Goal: Transaction & Acquisition: Purchase product/service

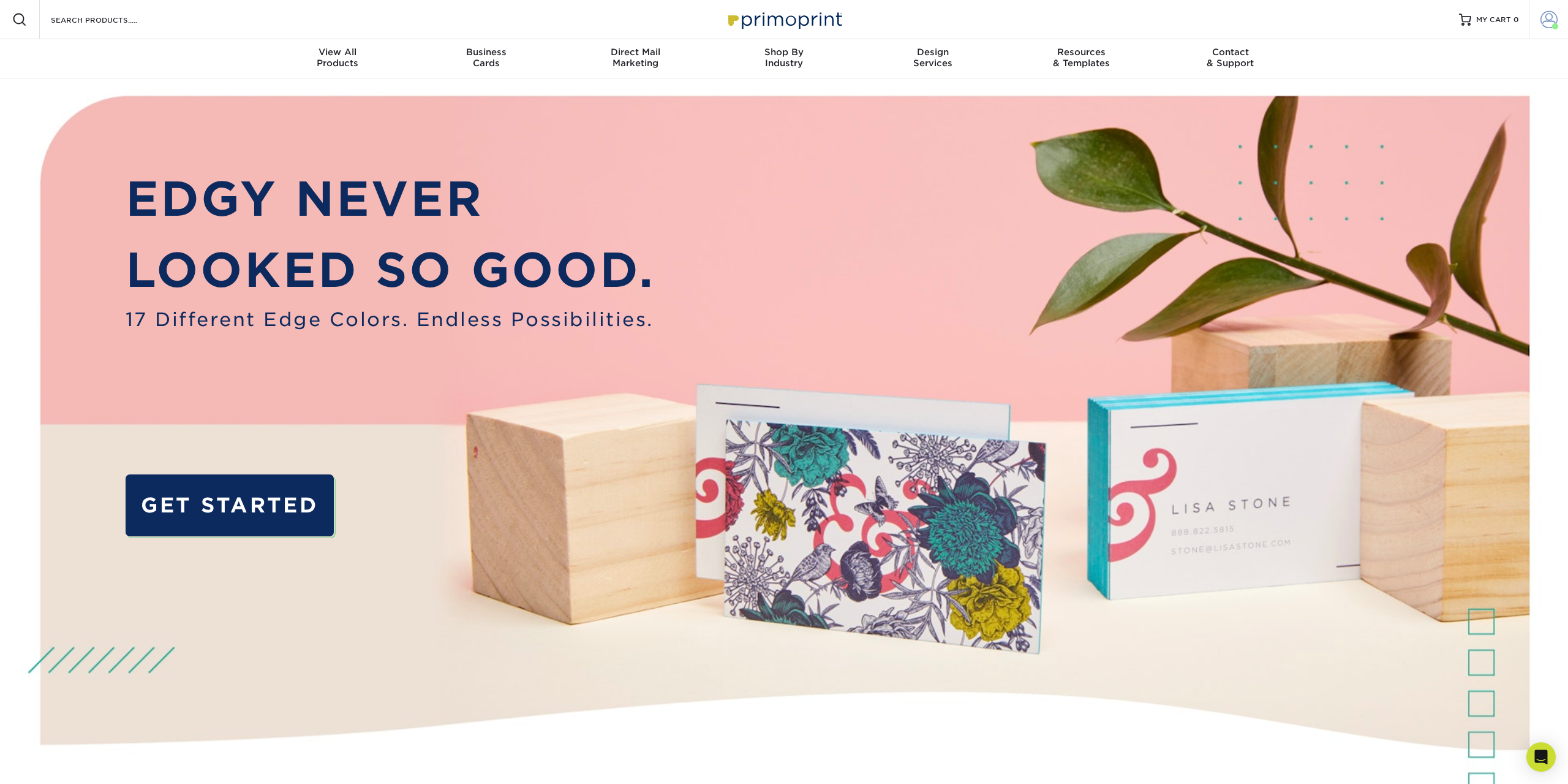
click at [1551, 21] on span at bounding box center [1549, 19] width 17 height 18
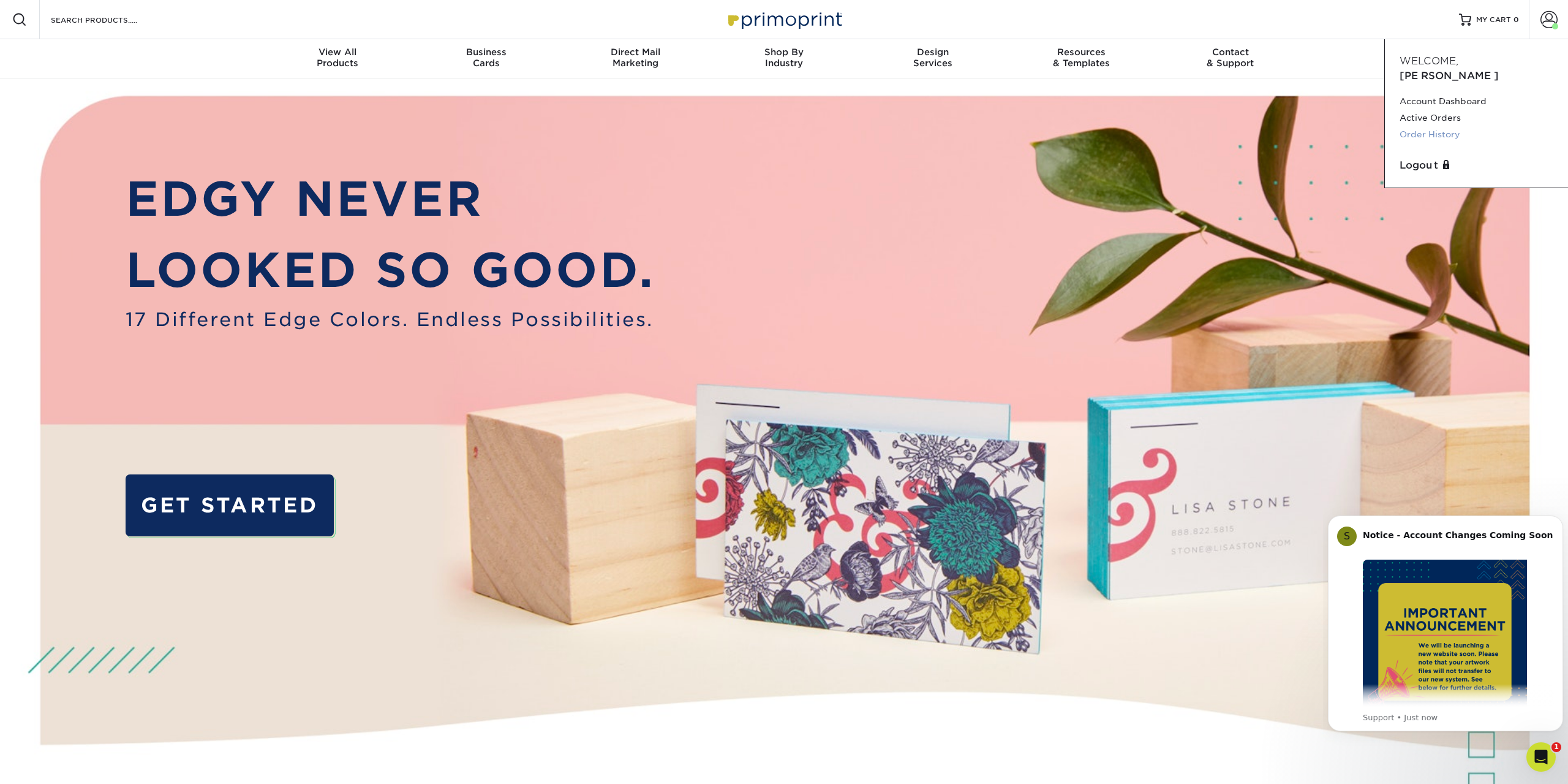
click at [1415, 126] on link "Order History" at bounding box center [1477, 135] width 154 height 17
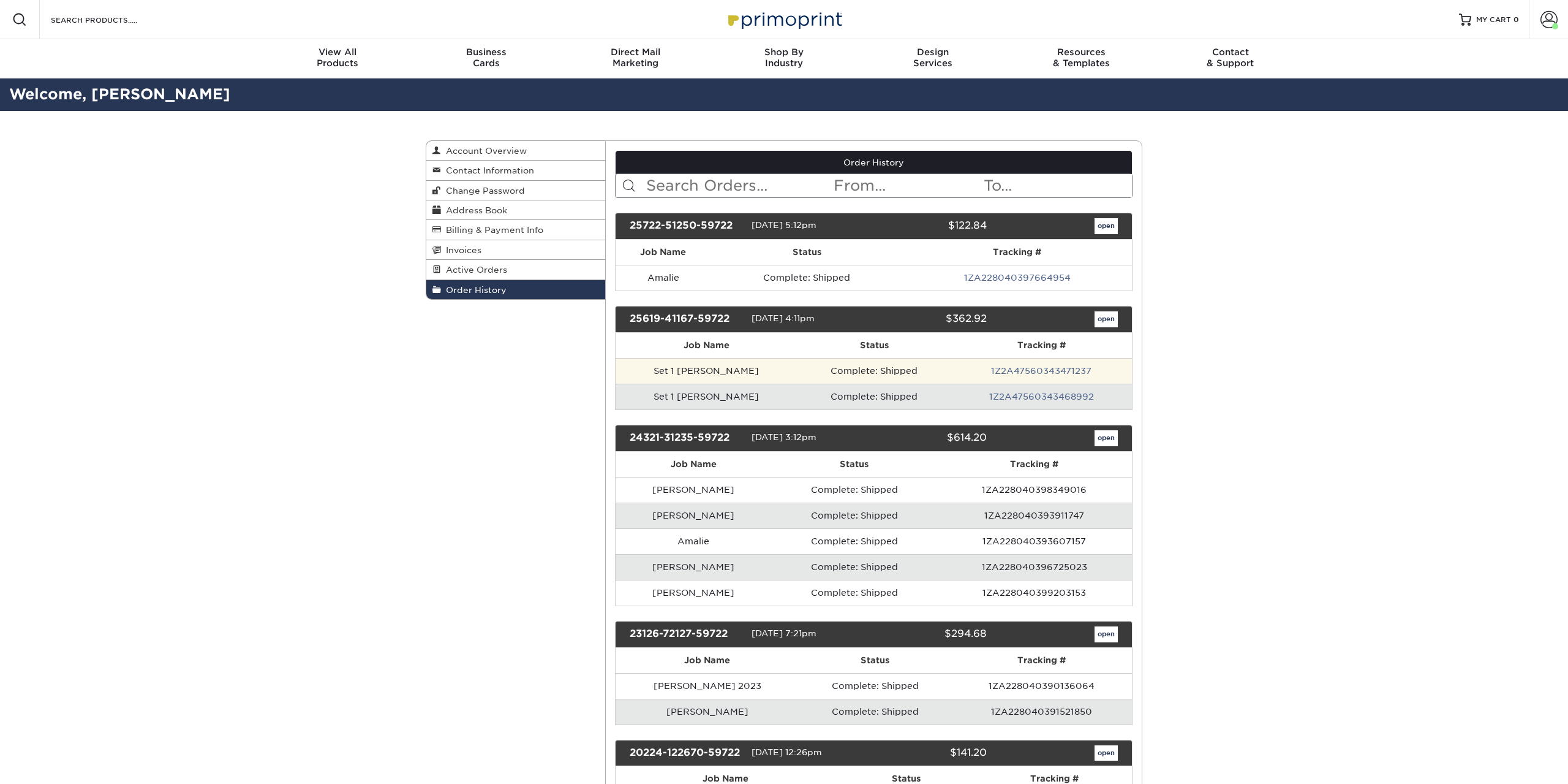
click at [714, 374] on td "Set 1 [PERSON_NAME]" at bounding box center [706, 371] width 182 height 26
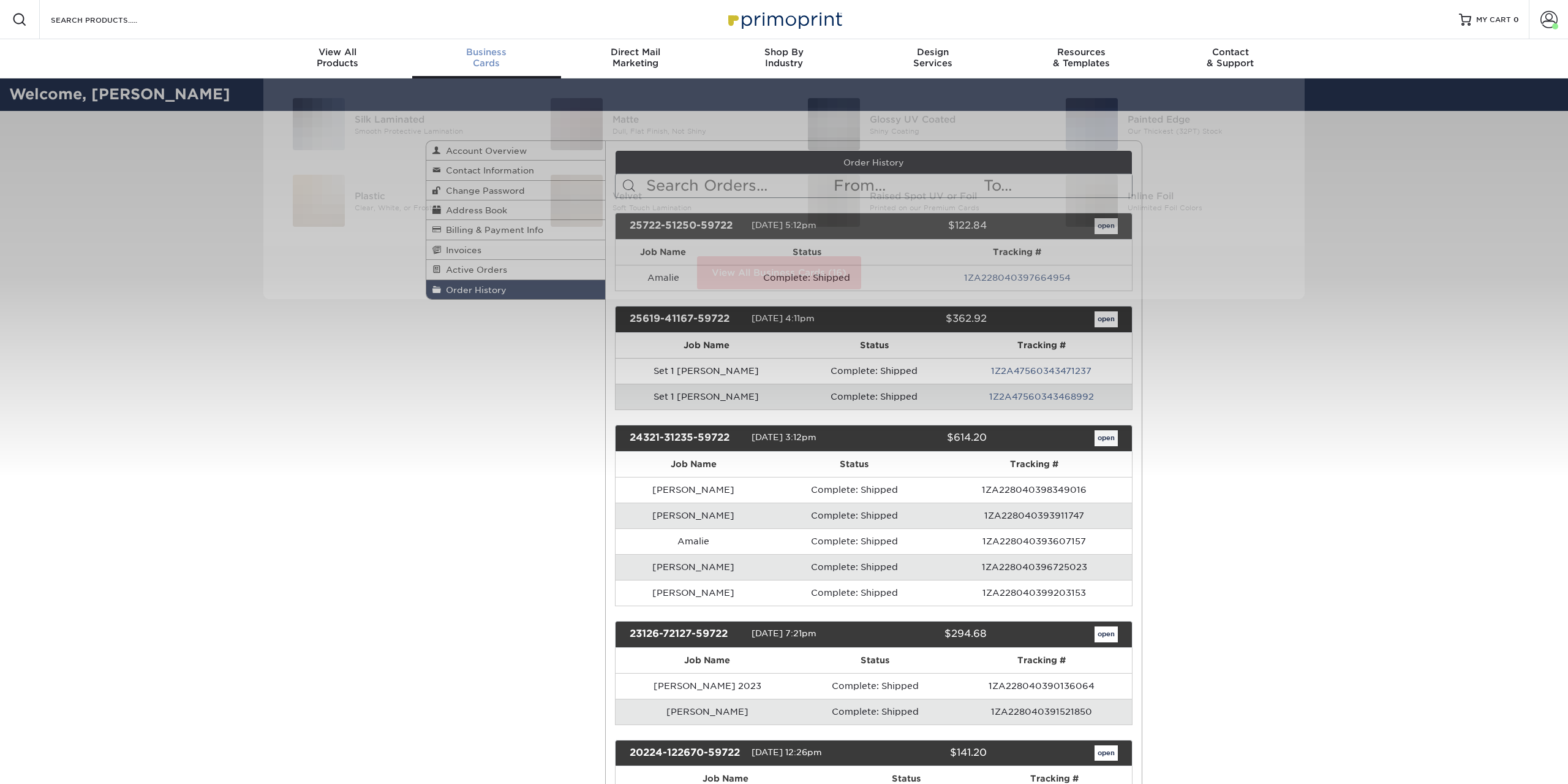
click at [488, 64] on div "Business Cards" at bounding box center [487, 57] width 149 height 22
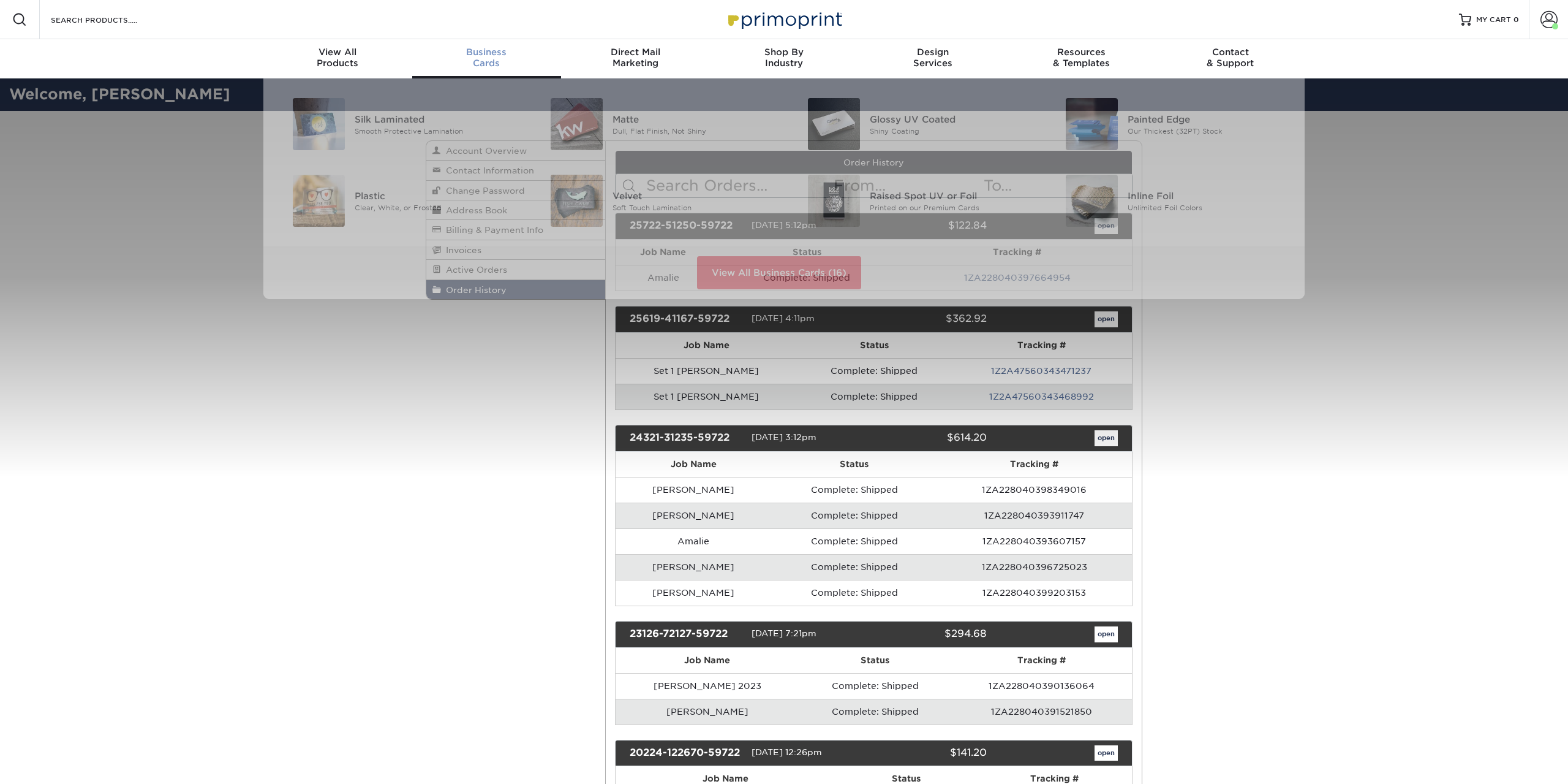
click at [476, 63] on div "Business Cards" at bounding box center [487, 57] width 149 height 22
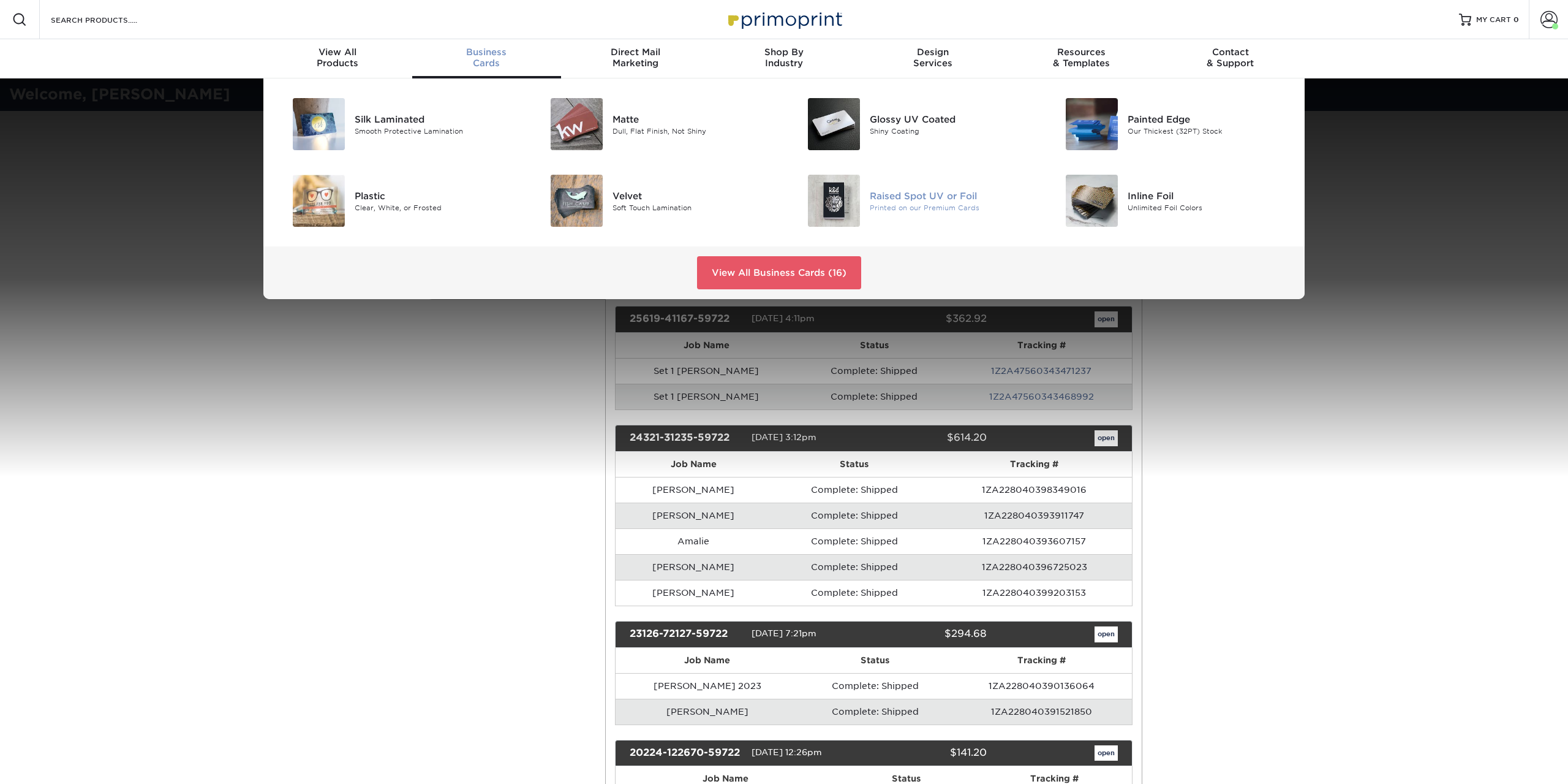
click at [903, 204] on div "Printed on our Premium Cards" at bounding box center [950, 208] width 162 height 11
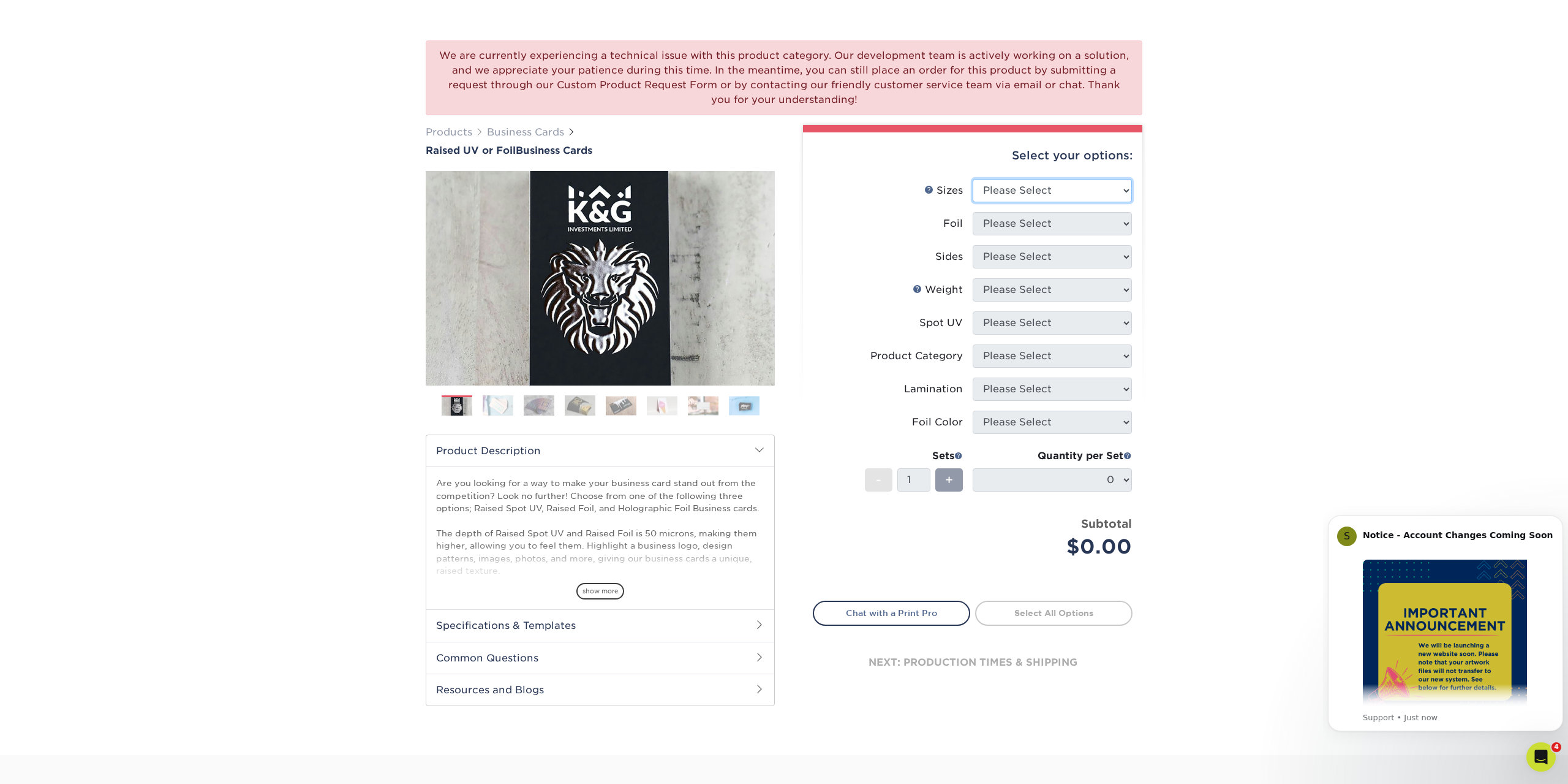
click at [973, 179] on select "Please Select 2" x 3.5" - Standard" at bounding box center [1052, 190] width 159 height 24
select select "2.00x3.50"
click option "2" x 3.5" - Standard" at bounding box center [0, 0] width 0 height 0
click at [973, 212] on select "Please Select No Yes" at bounding box center [1052, 224] width 159 height 24
select select "1"
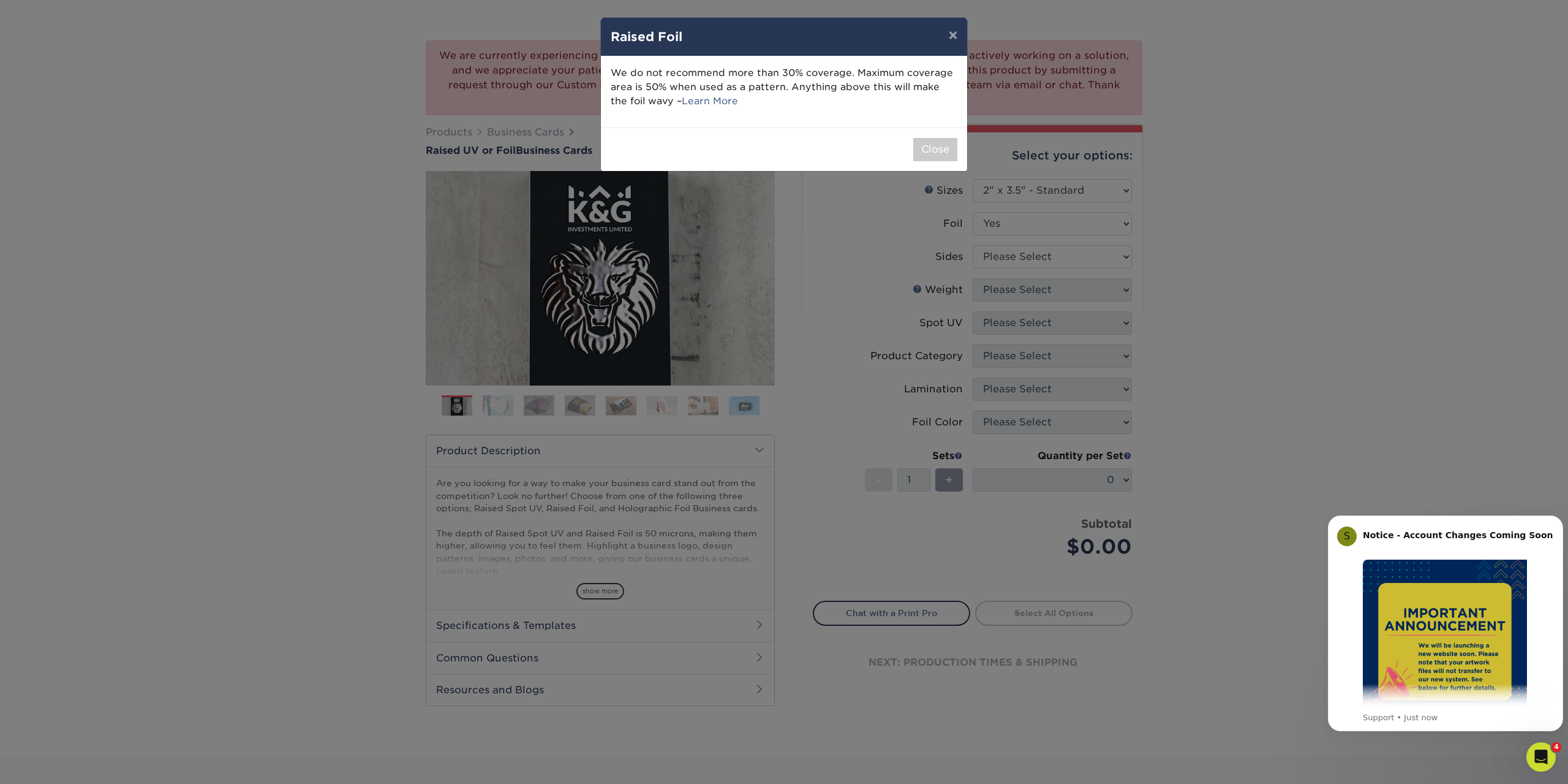
click at [731, 106] on p "We do not recommend more than 30% coverage. Maximum coverage area is 50% when u…" at bounding box center [784, 87] width 347 height 42
click at [945, 35] on button "×" at bounding box center [953, 34] width 28 height 34
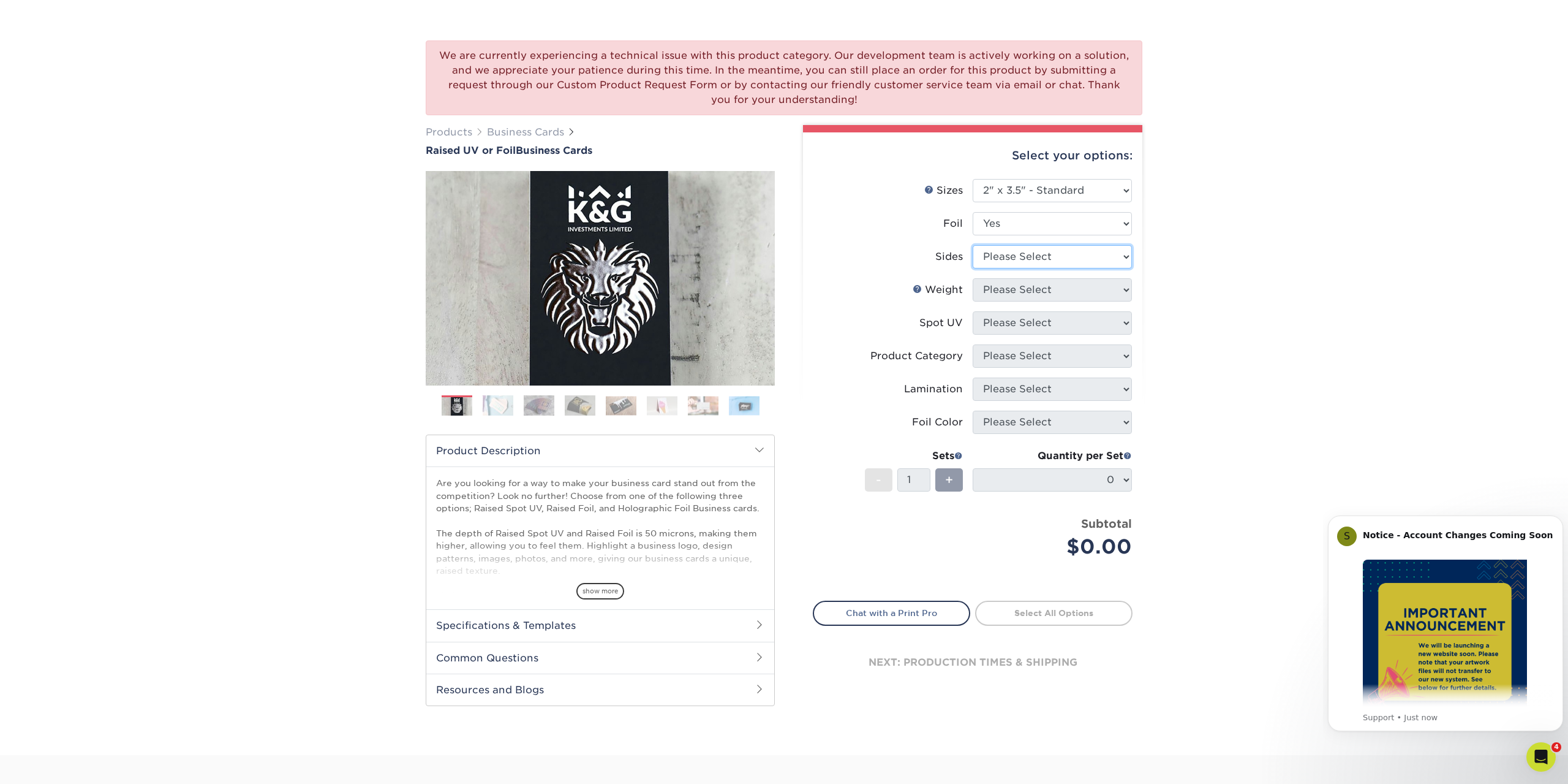
select select "e9e9dfb3-fba1-4d60-972c-fd9ca5904d33"
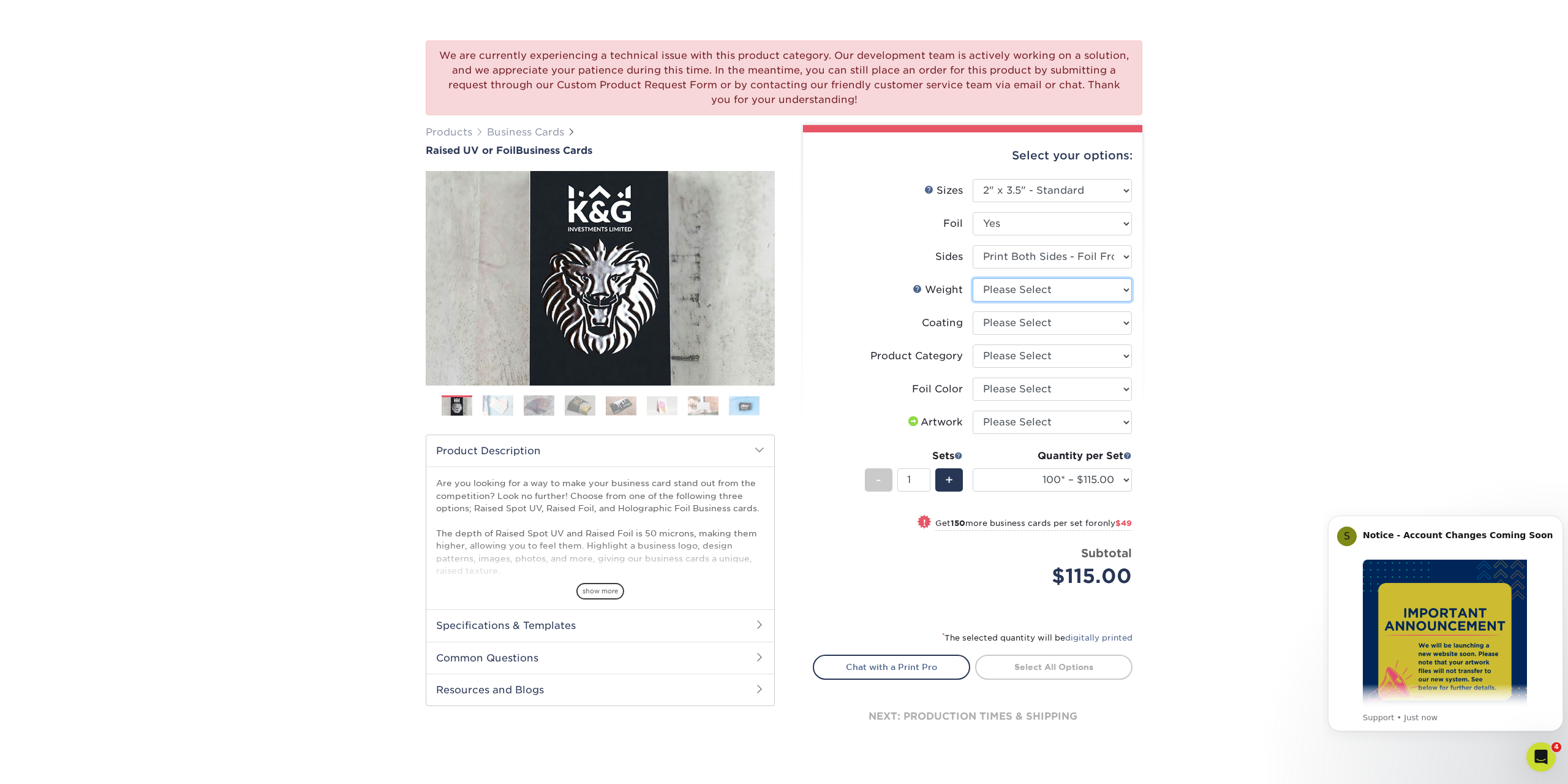
click at [973, 279] on select "Please Select 16PT" at bounding box center [1052, 290] width 159 height 24
select select "16PT"
click at [1054, 327] on select at bounding box center [1052, 323] width 159 height 24
select select "3e7618de-abca-4bda-9f97-8b9129e913d8"
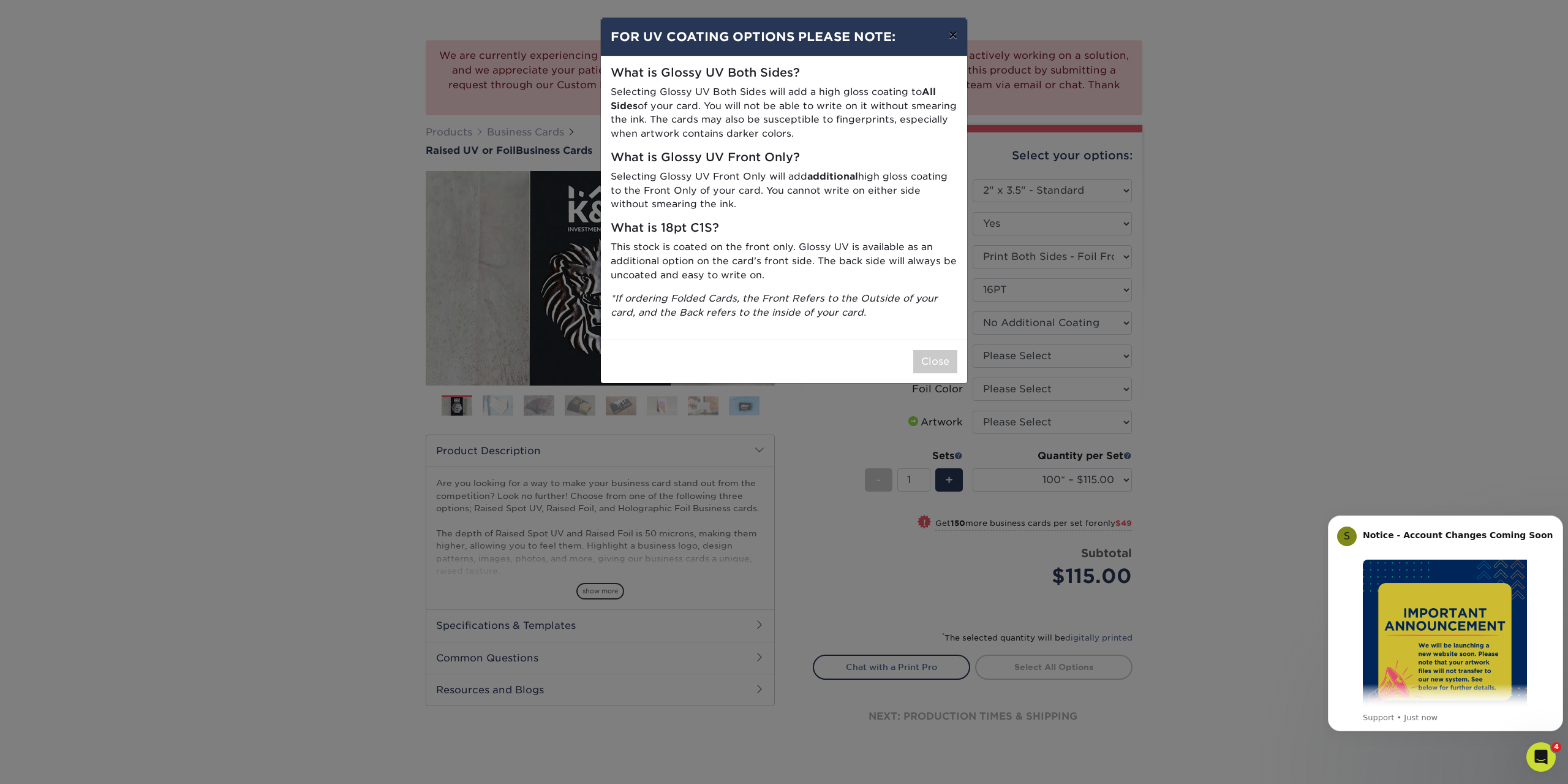
click at [953, 33] on button "×" at bounding box center [953, 34] width 28 height 34
click at [953, 33] on div "We are currently experiencing a technical issue with this product category. Our…" at bounding box center [784, 397] width 735 height 732
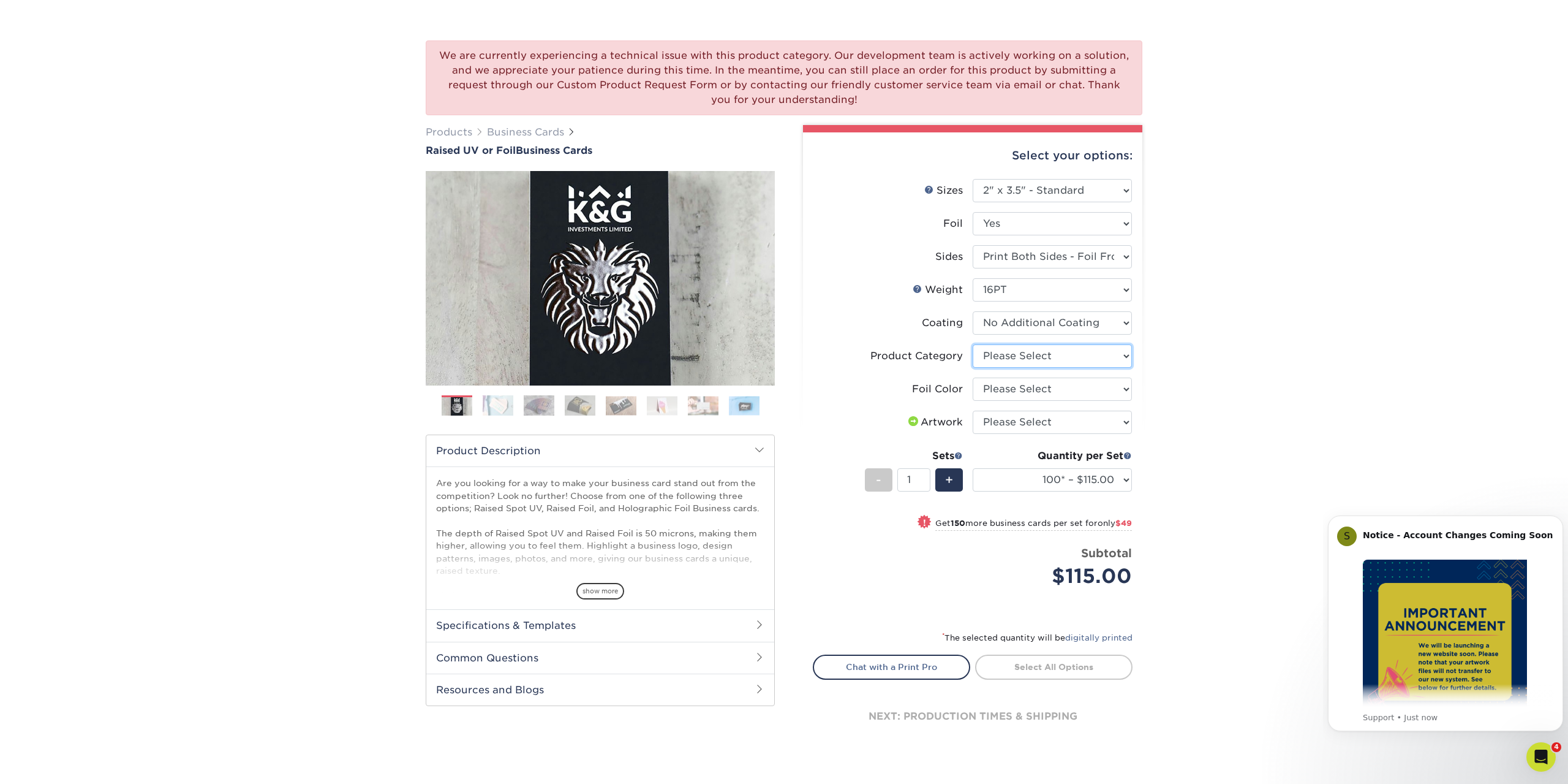
click at [973, 345] on select "Please Select Business Cards" at bounding box center [1052, 356] width 159 height 24
select select "3b5148f1-0588-4f88-a218-97bcfdce65c1"
click option "Business Cards" at bounding box center [0, 0] width 0 height 0
select select "a834dd52-fe06-4ed6-9a86-5bd3c2d02515"
click option "Silver Foil" at bounding box center [0, 0] width 0 height 0
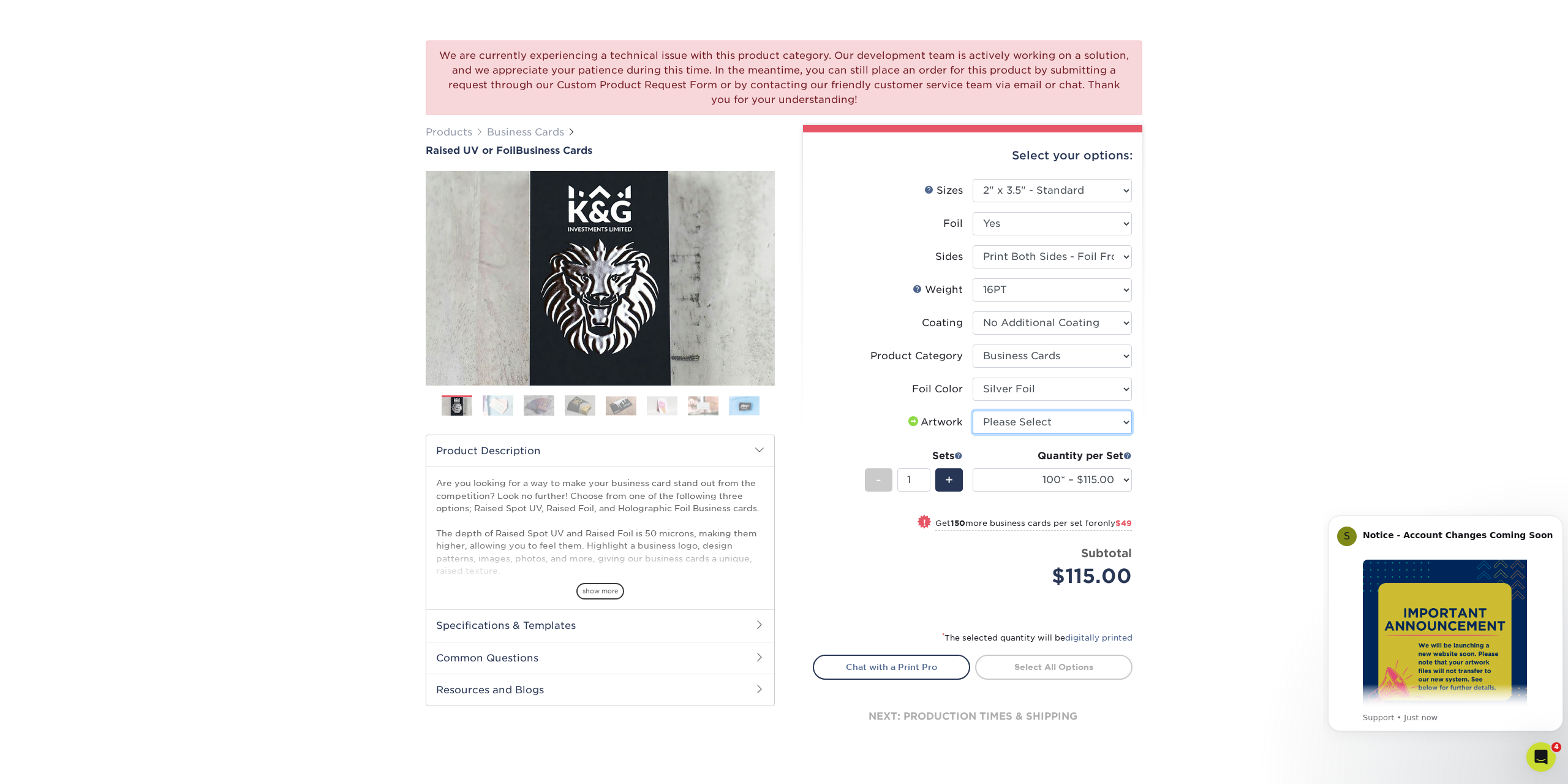
click at [973, 410] on select "Please Select I will upload files I need a design - $100" at bounding box center [1052, 422] width 159 height 24
select select "upload"
click option "I will upload files" at bounding box center [0, 0] width 0 height 0
click at [973, 468] on select "100* – $115.00 250* – $164.00 500* – $221.00" at bounding box center [1052, 480] width 159 height 24
click at [1099, 478] on select "100* – $115.00 250* – $164.00 500* – $221.00" at bounding box center [1052, 480] width 159 height 24
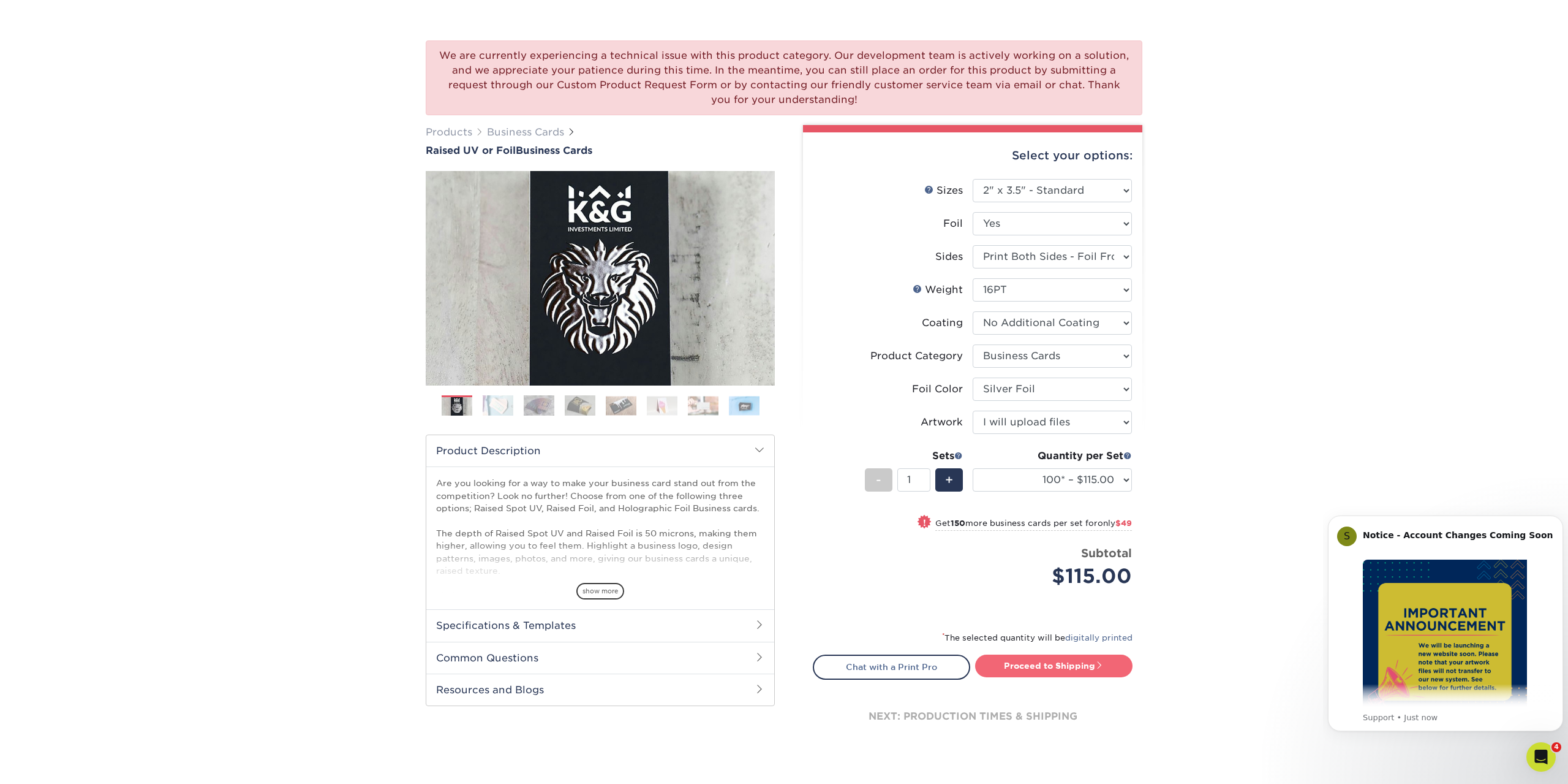
click at [1049, 668] on link "Proceed to Shipping" at bounding box center [1054, 665] width 157 height 22
type input "Set 1"
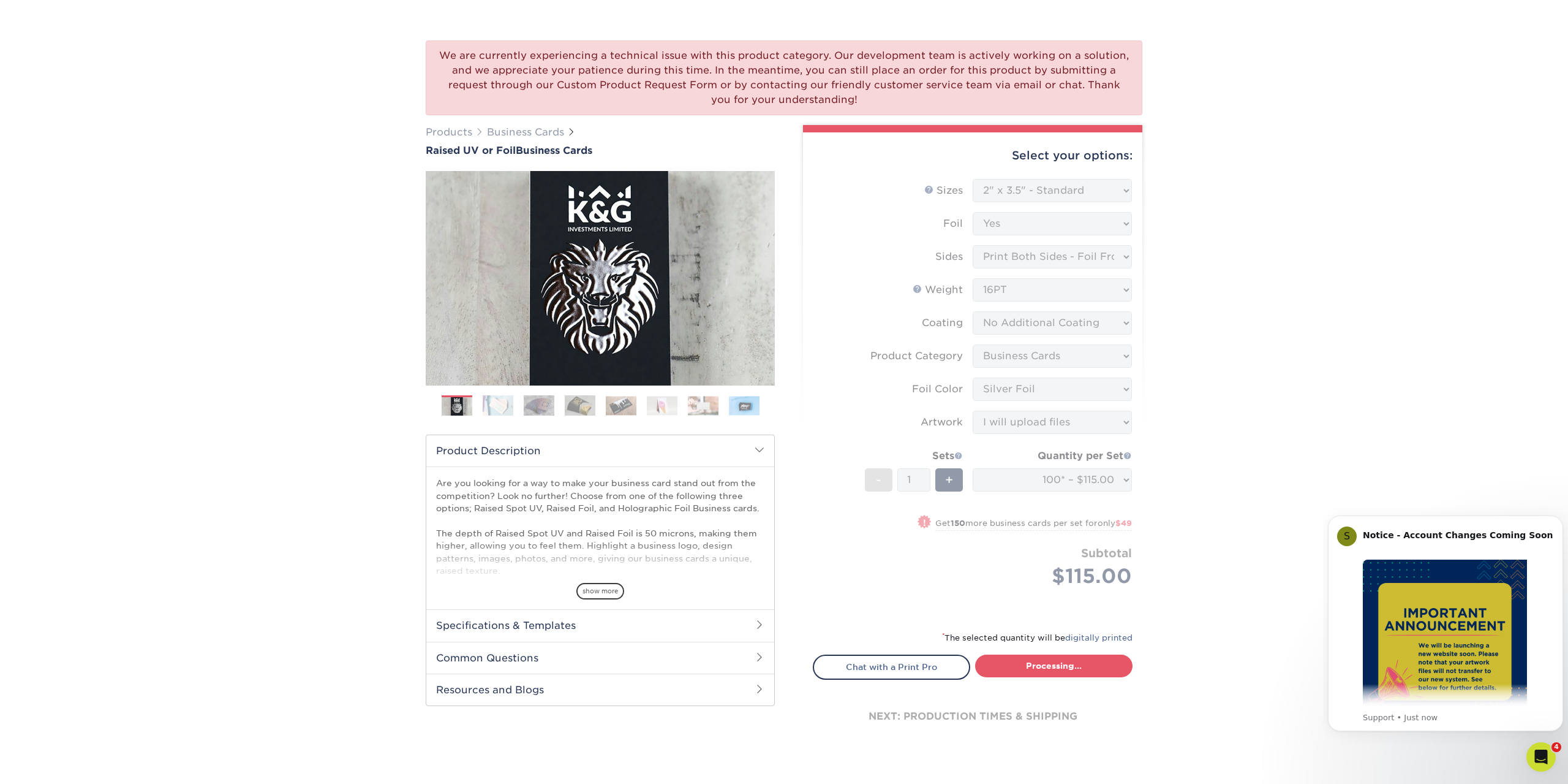
select select "1865d784-4a65-4fa5-88ce-3beae895d184"
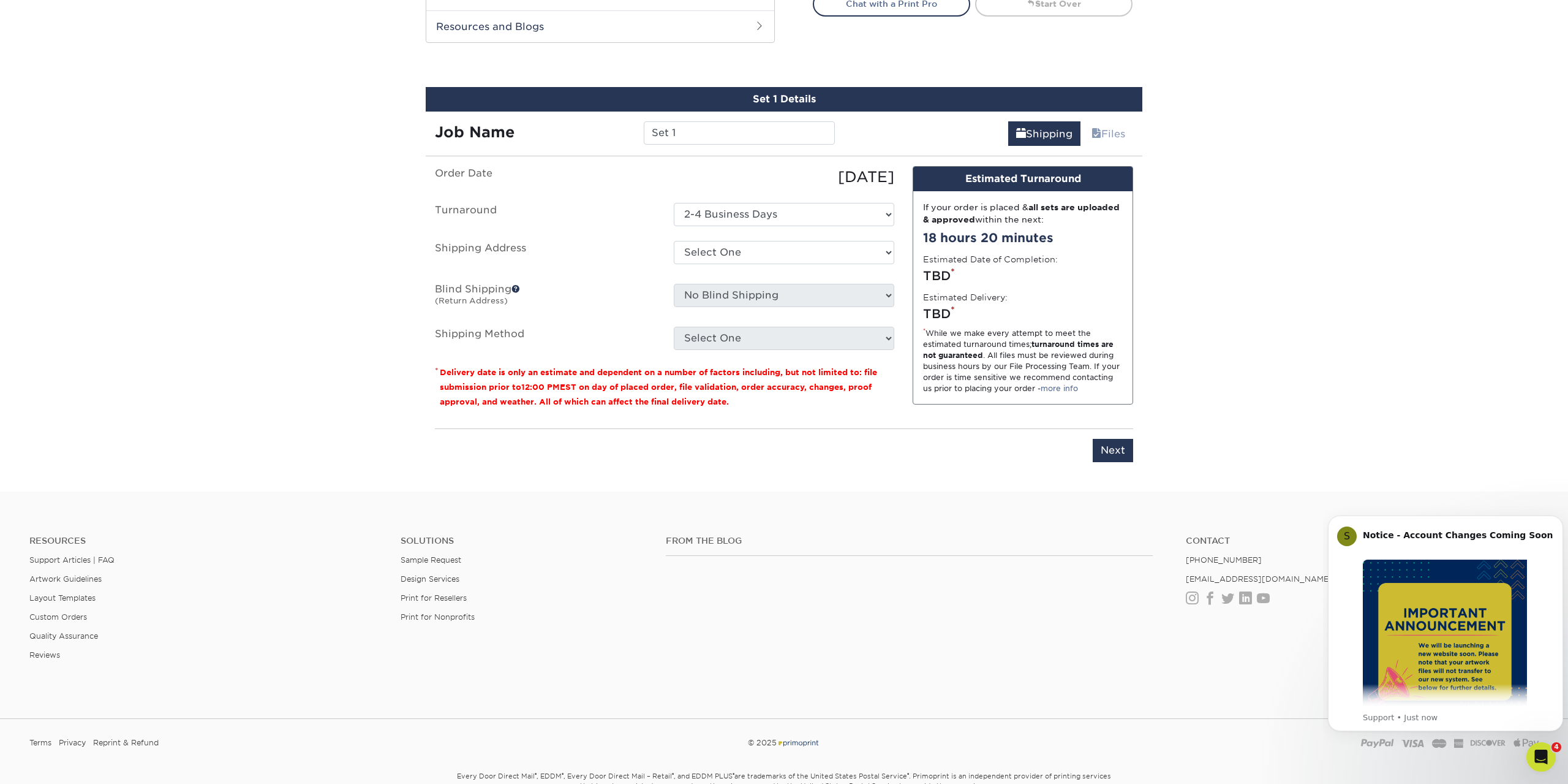
scroll to position [751, 0]
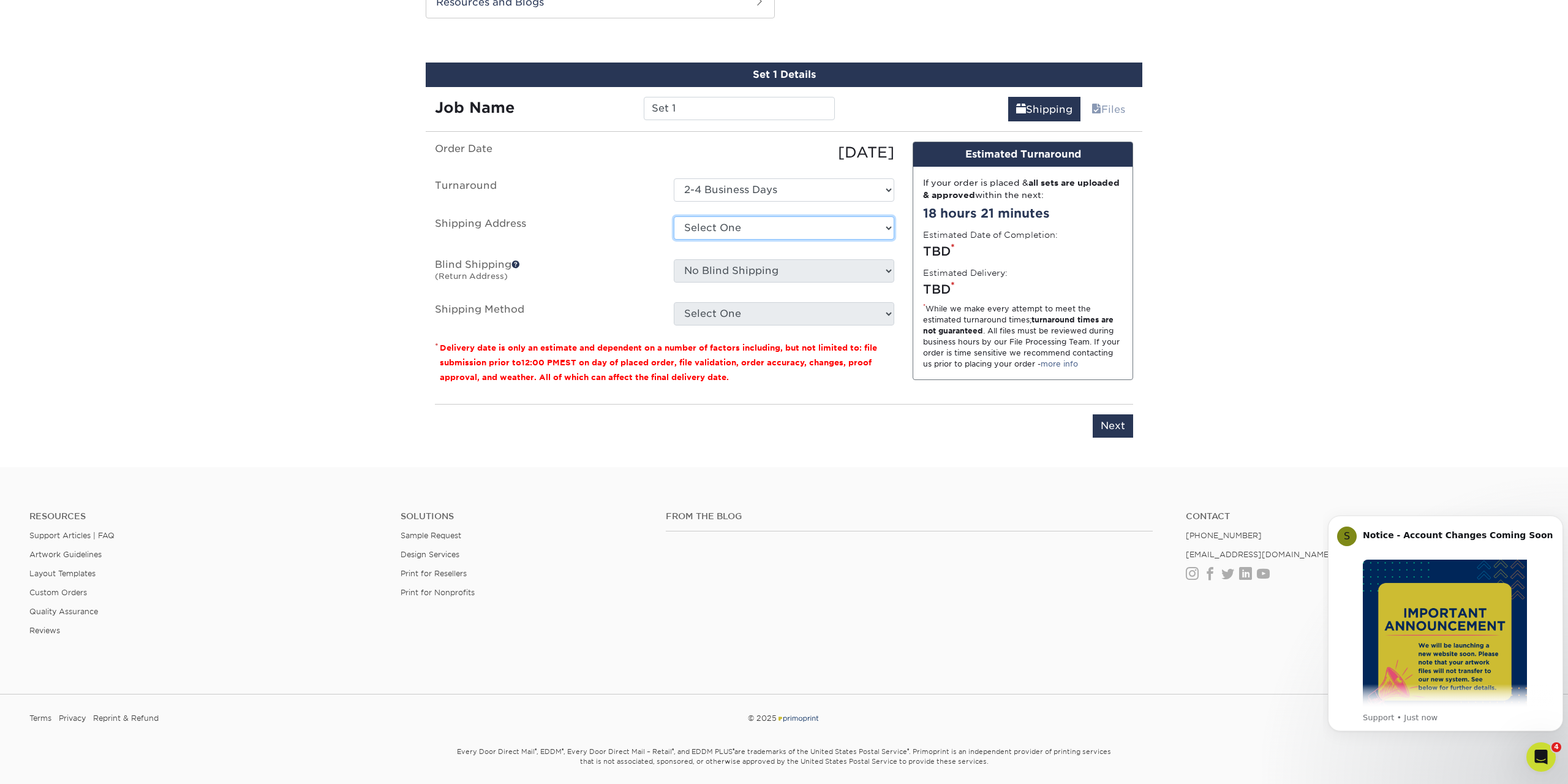
click at [674, 216] on select "Select One Office + Add New Address" at bounding box center [784, 228] width 221 height 24
select select "49999"
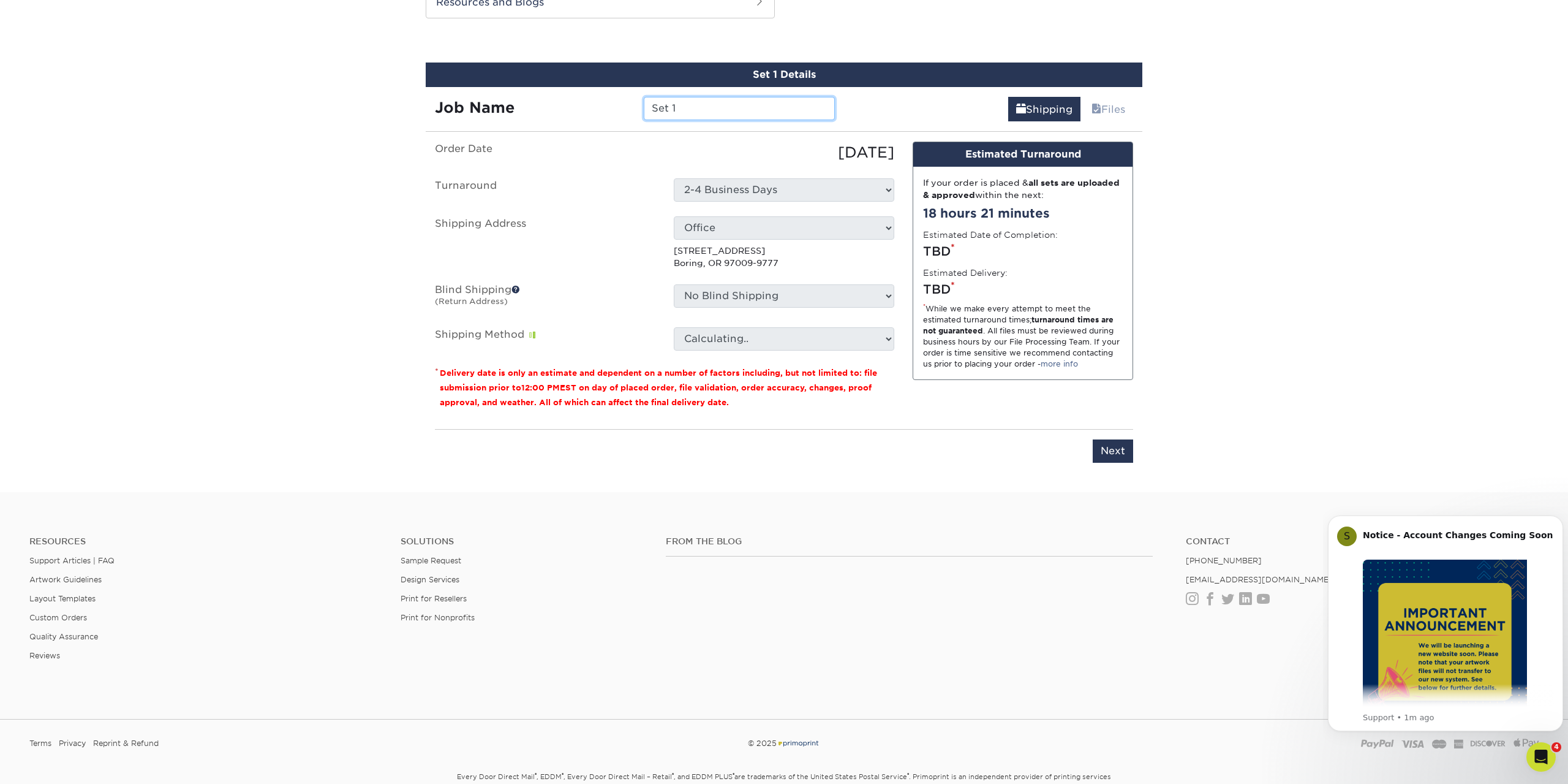
click at [710, 113] on input "Set 1" at bounding box center [739, 108] width 190 height 24
drag, startPoint x: 708, startPoint y: 110, endPoint x: 625, endPoint y: 111, distance: 83.0
click at [644, 111] on input "Set 1" at bounding box center [739, 108] width 190 height 24
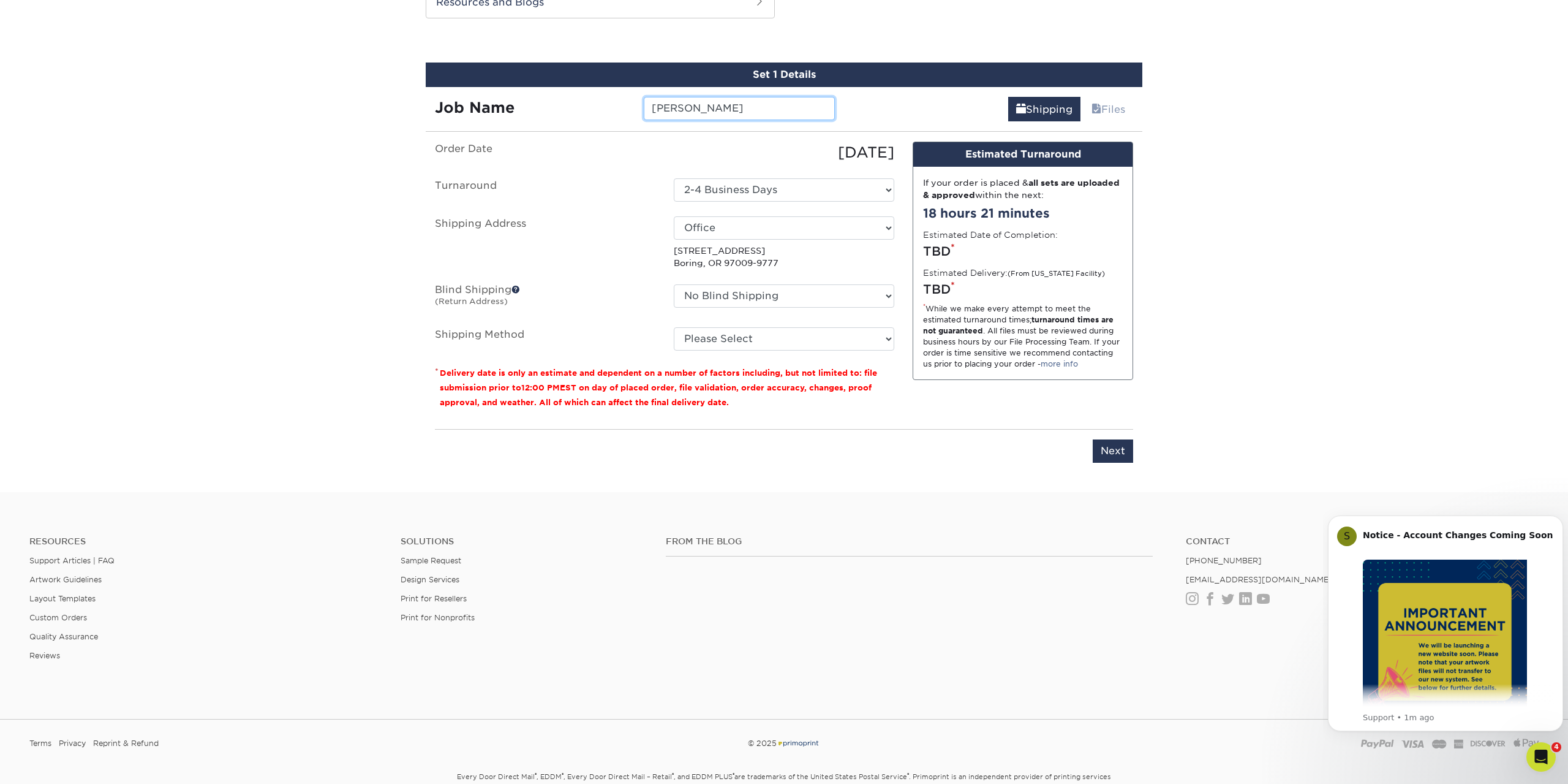
type input "Nathan"
click at [674, 327] on select "Please Select Ground Shipping (+$7.84) 3 Day Shipping Service (+$24.95) 2 Day A…" at bounding box center [784, 339] width 221 height 24
select select "03"
click option "Ground Shipping (+$7.84)" at bounding box center [0, 0] width 0 height 0
click at [674, 285] on select "No Blind Shipping Office + Add New Address" at bounding box center [784, 296] width 221 height 24
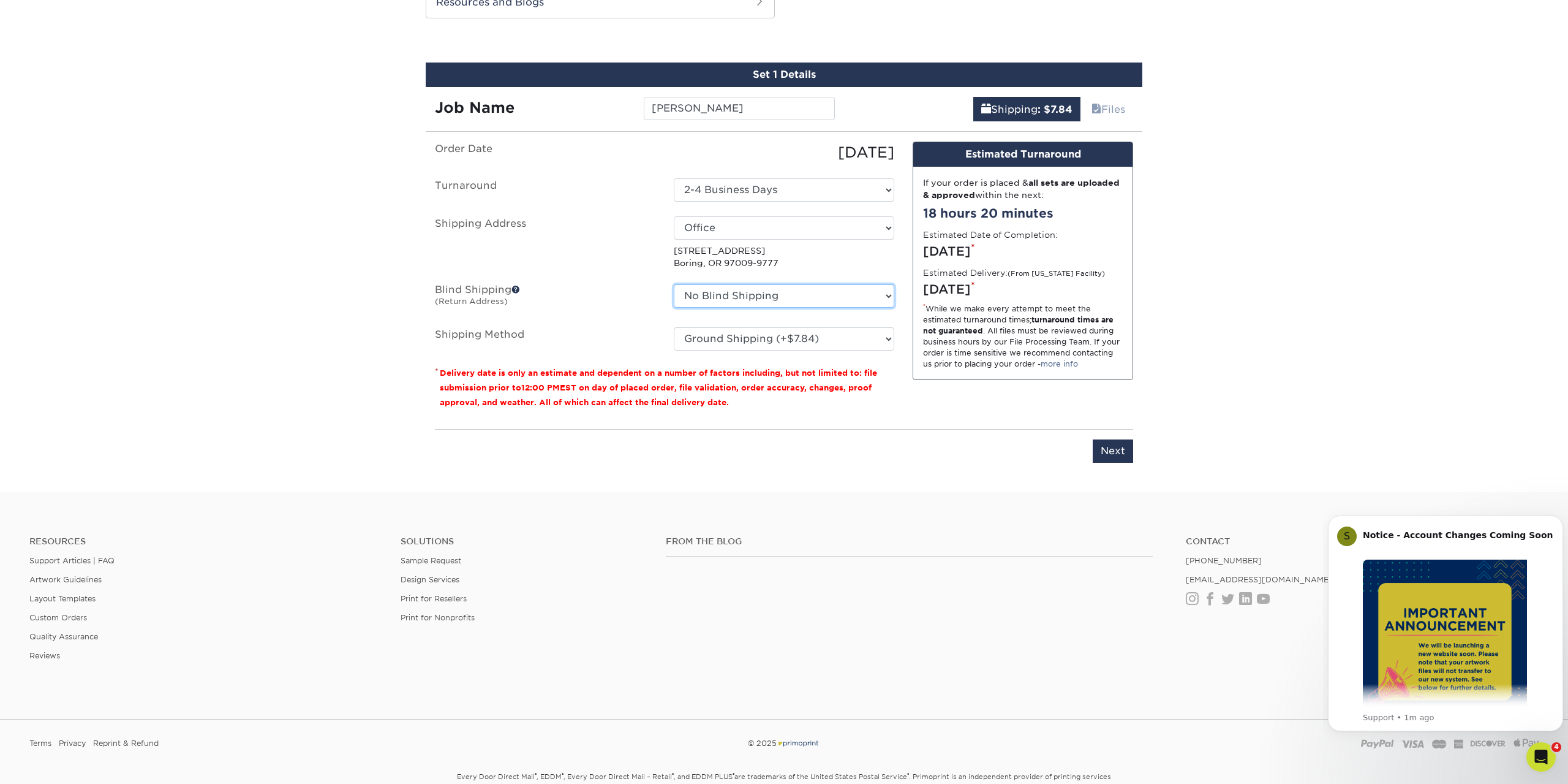
select select "49999"
click option "Office" at bounding box center [0, 0] width 0 height 0
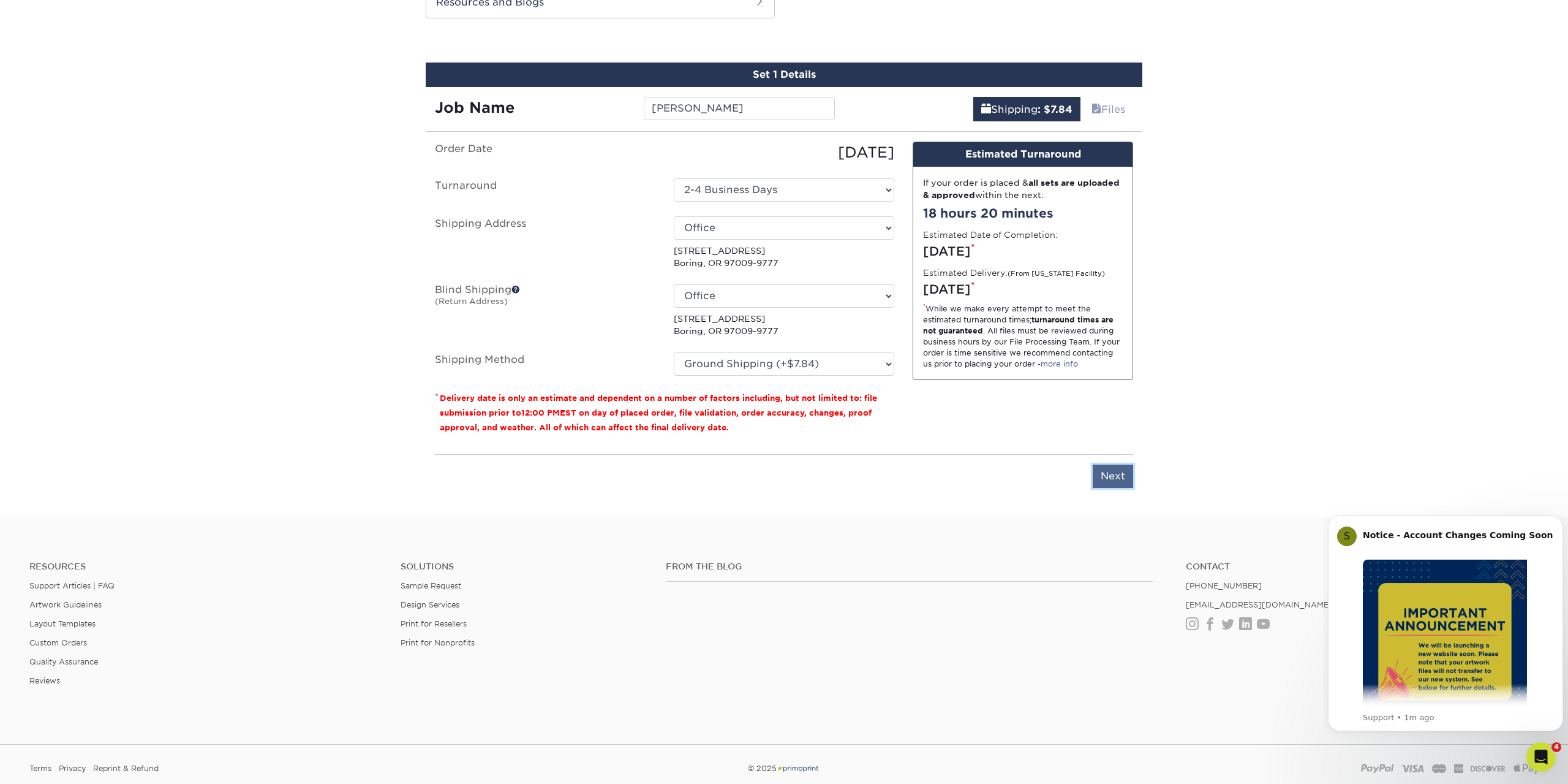
click at [1106, 478] on input "Next" at bounding box center [1112, 476] width 40 height 24
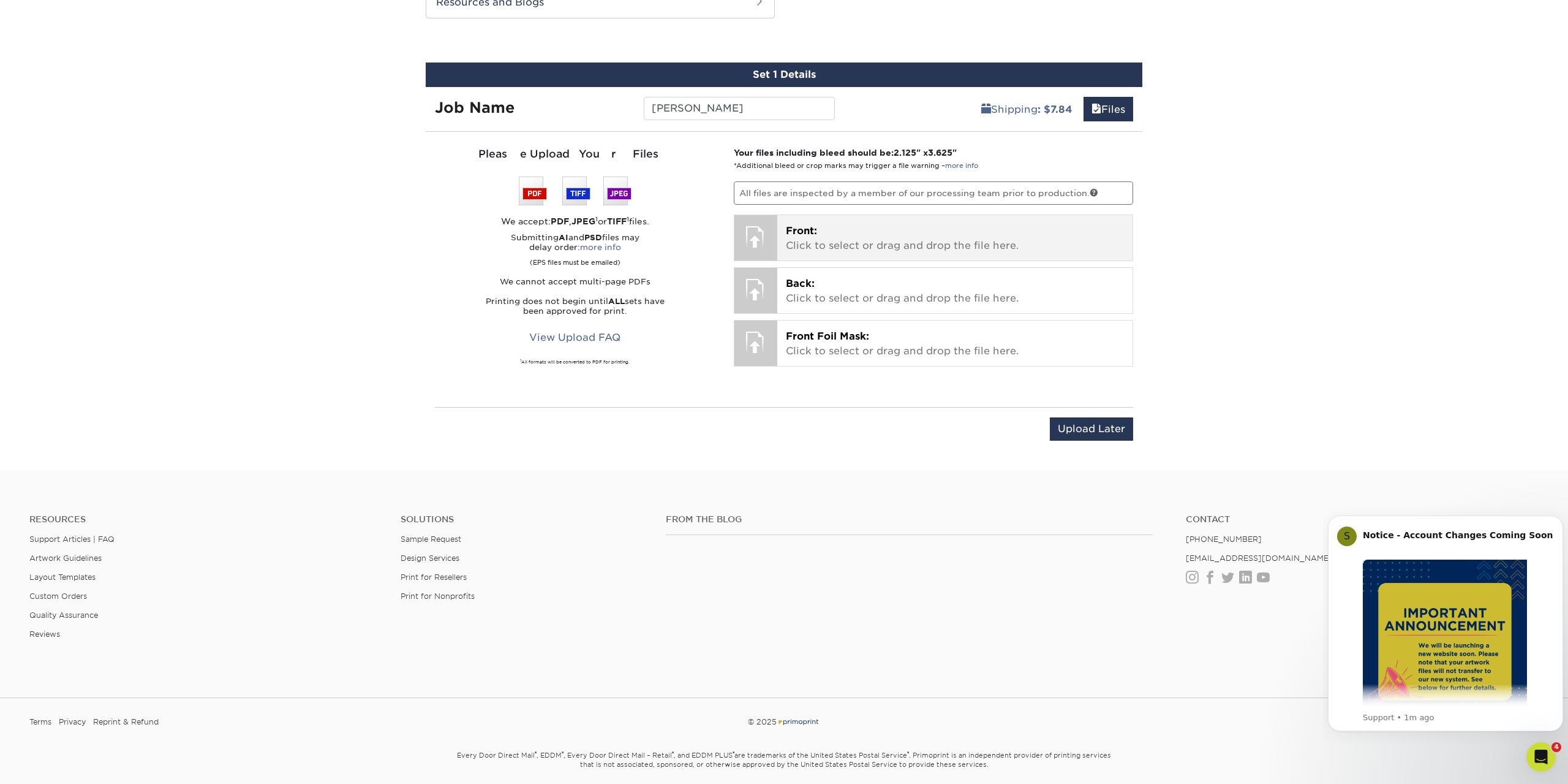
click at [832, 241] on p "Front: Click to select or drag and drop the file here." at bounding box center [955, 238] width 339 height 30
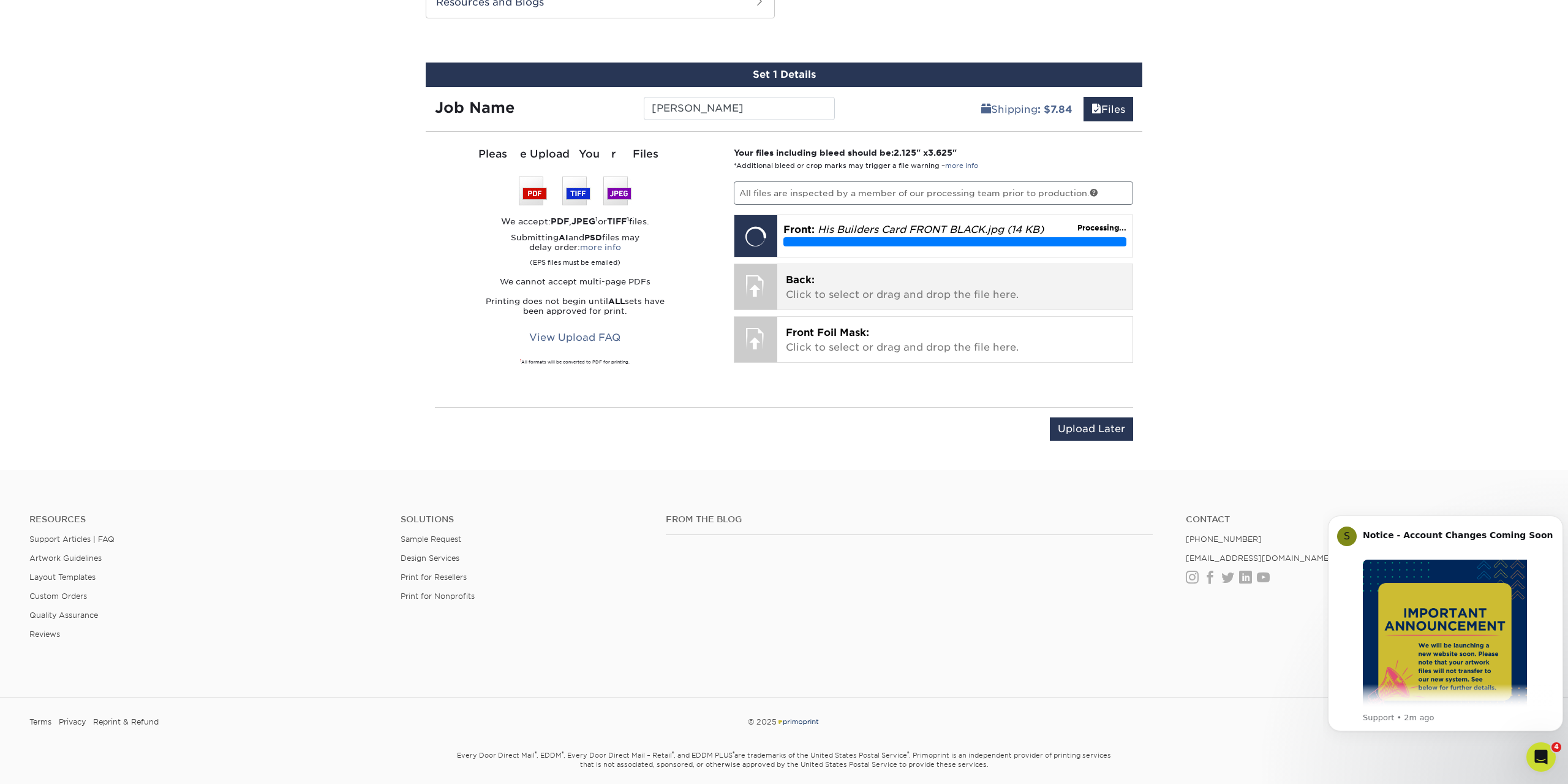
click at [885, 296] on p "Back: Click to select or drag and drop the file here." at bounding box center [955, 287] width 339 height 30
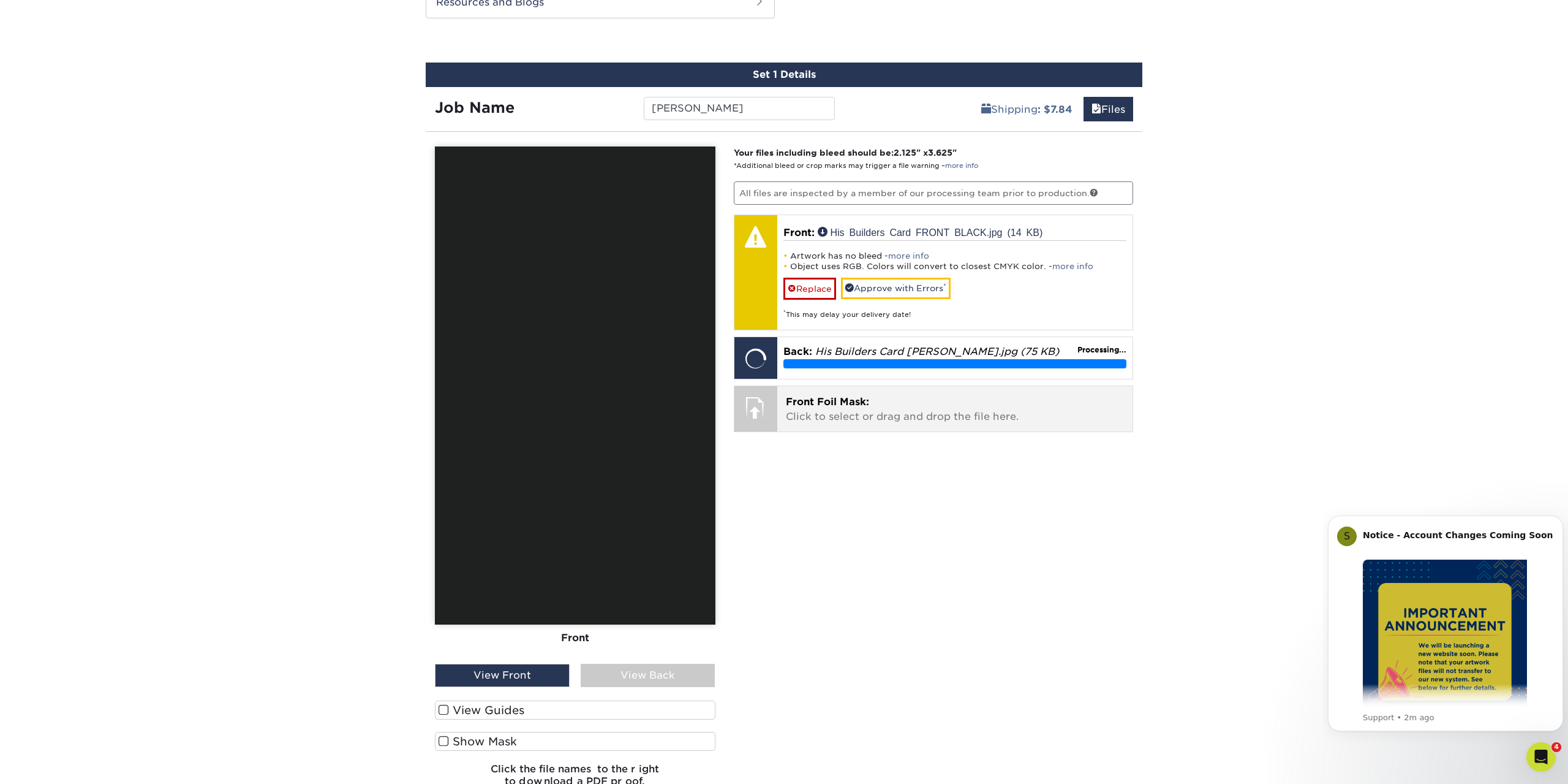
click at [860, 411] on p "Front Foil Mask: Click to select or drag and drop the file here." at bounding box center [955, 410] width 339 height 30
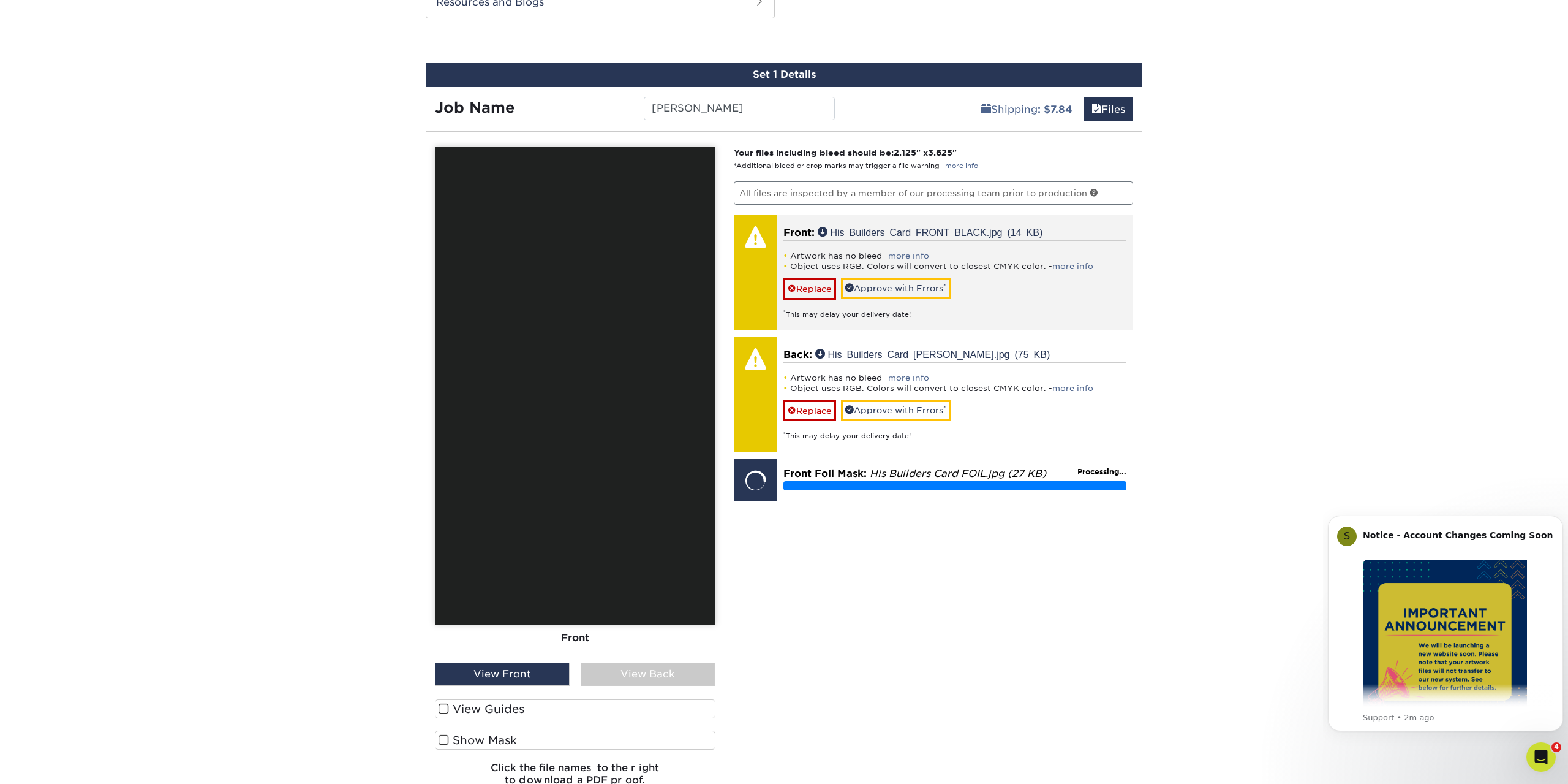
click at [964, 255] on li "Artwork has no bleed - more info" at bounding box center [956, 256] width 344 height 11
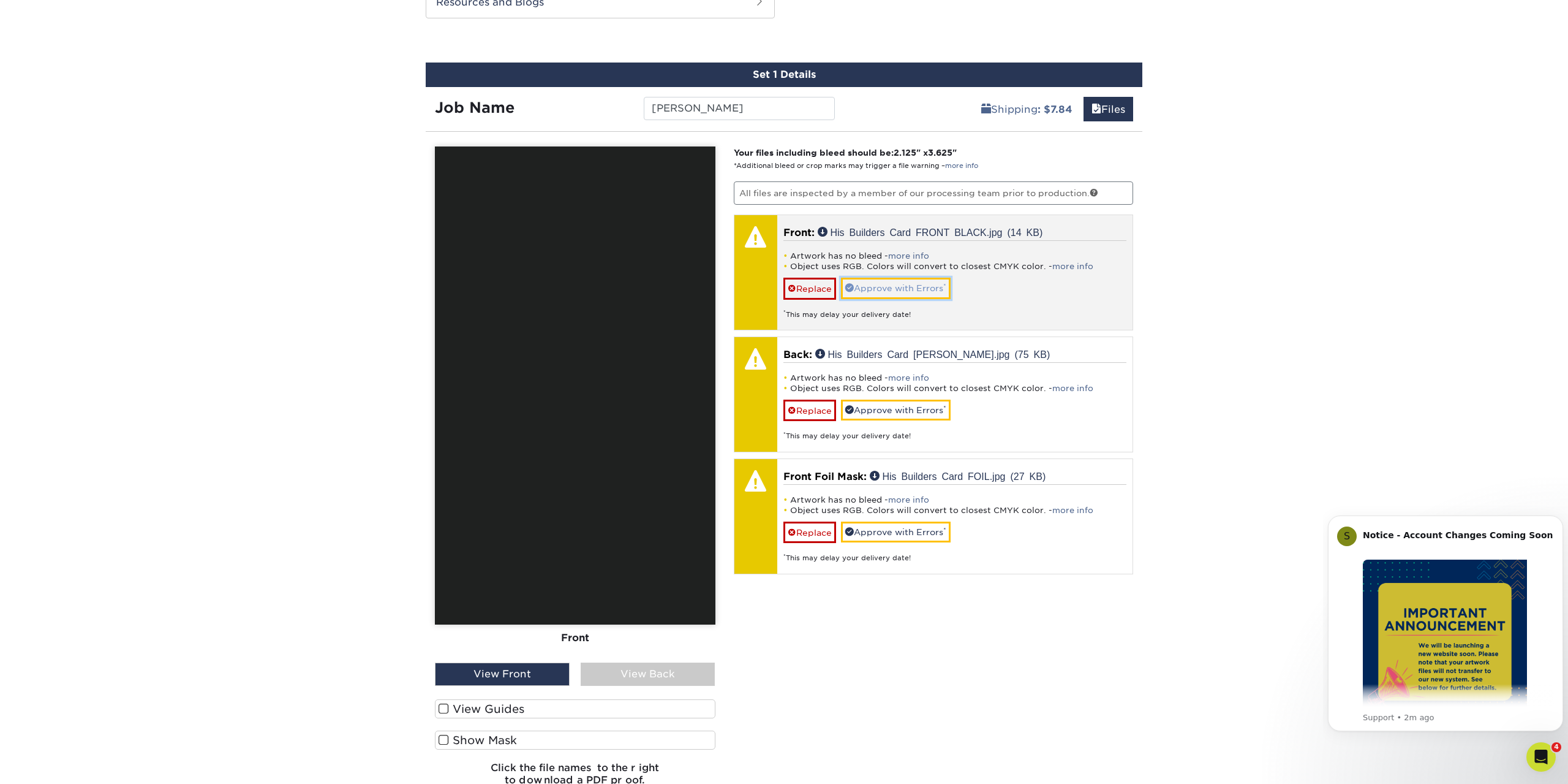
click at [905, 286] on link "Approve with Errors *" at bounding box center [895, 288] width 110 height 21
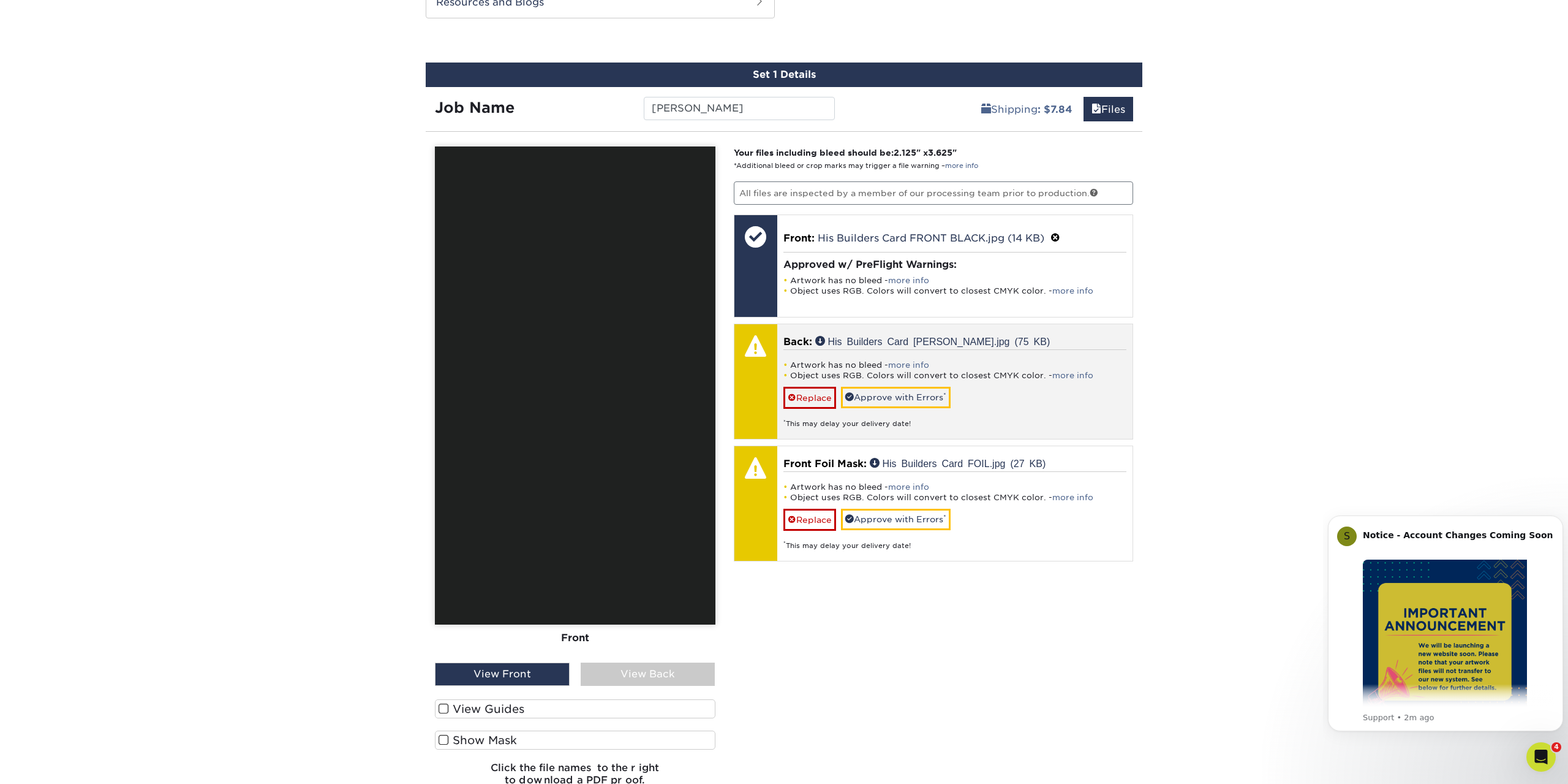
click at [880, 366] on li "Artwork has no bleed - more info" at bounding box center [956, 365] width 344 height 11
click at [1026, 372] on li "Object uses RGB. Colors will convert to closest CMYK color. - more info" at bounding box center [956, 375] width 344 height 11
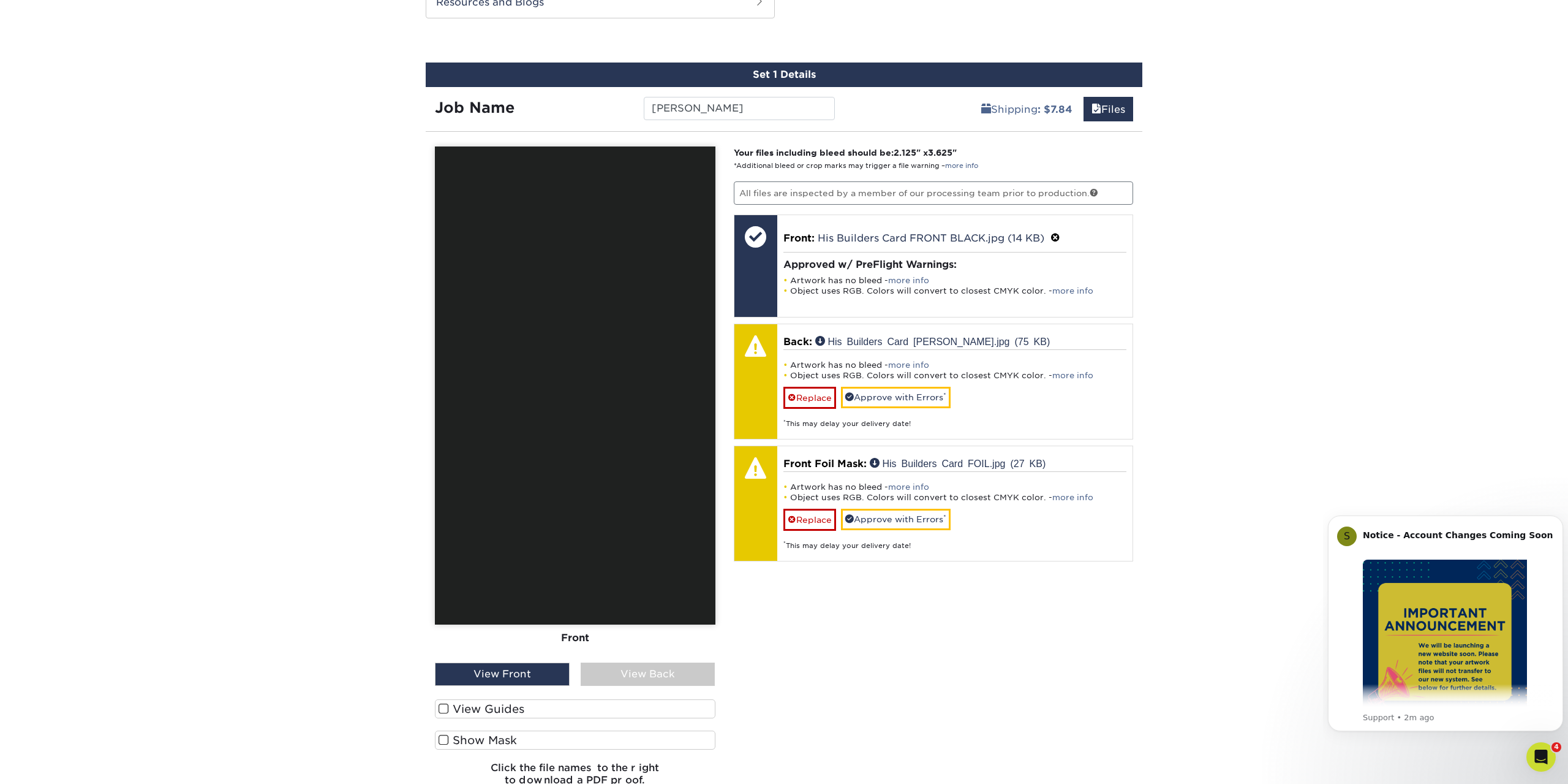
click at [445, 741] on span at bounding box center [444, 740] width 11 height 11
click at [0, 0] on input "Show Mask" at bounding box center [0, 0] width 0 height 0
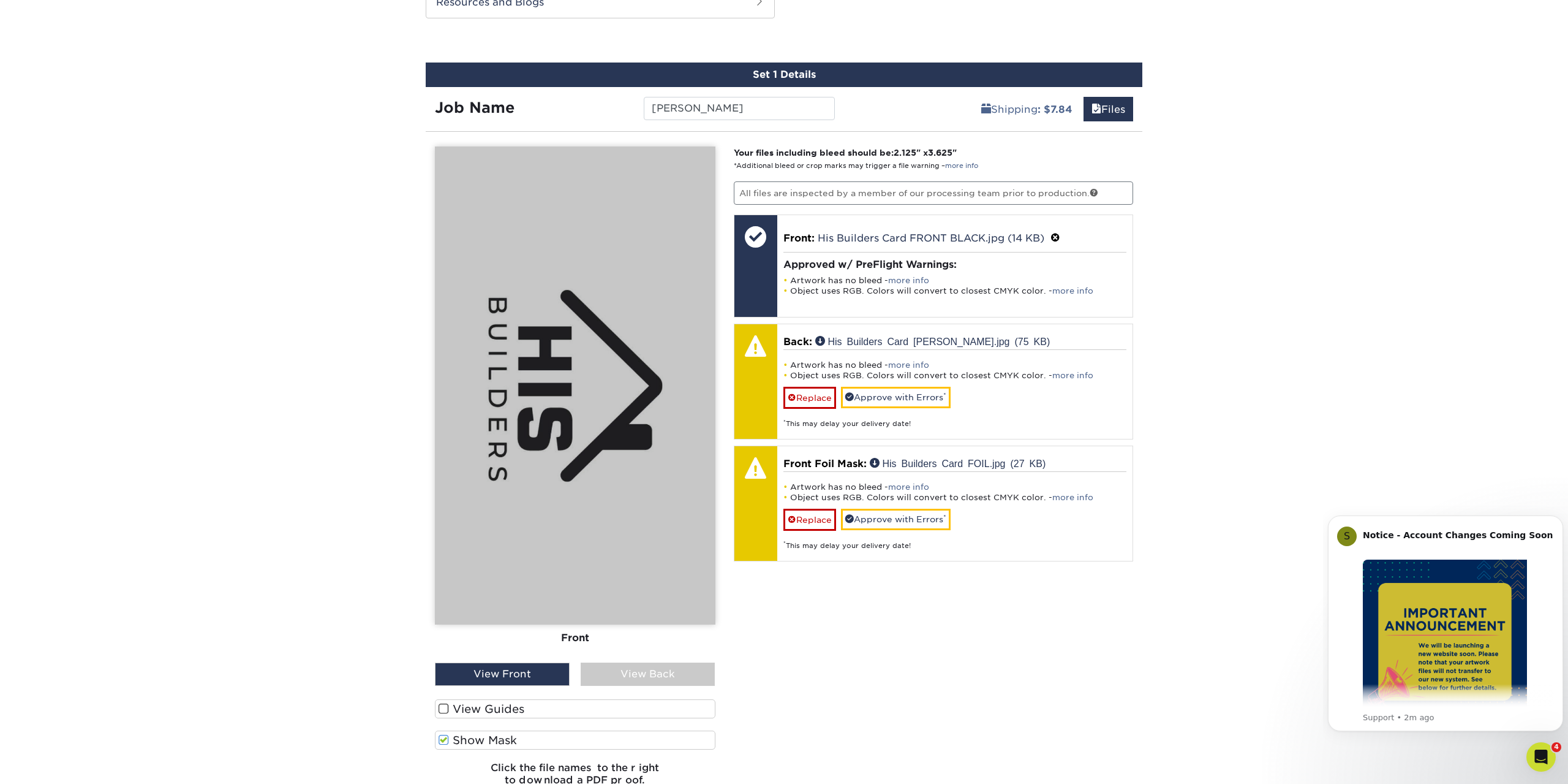
click at [445, 712] on span at bounding box center [444, 709] width 11 height 11
click at [0, 0] on input "View Guides" at bounding box center [0, 0] width 0 height 0
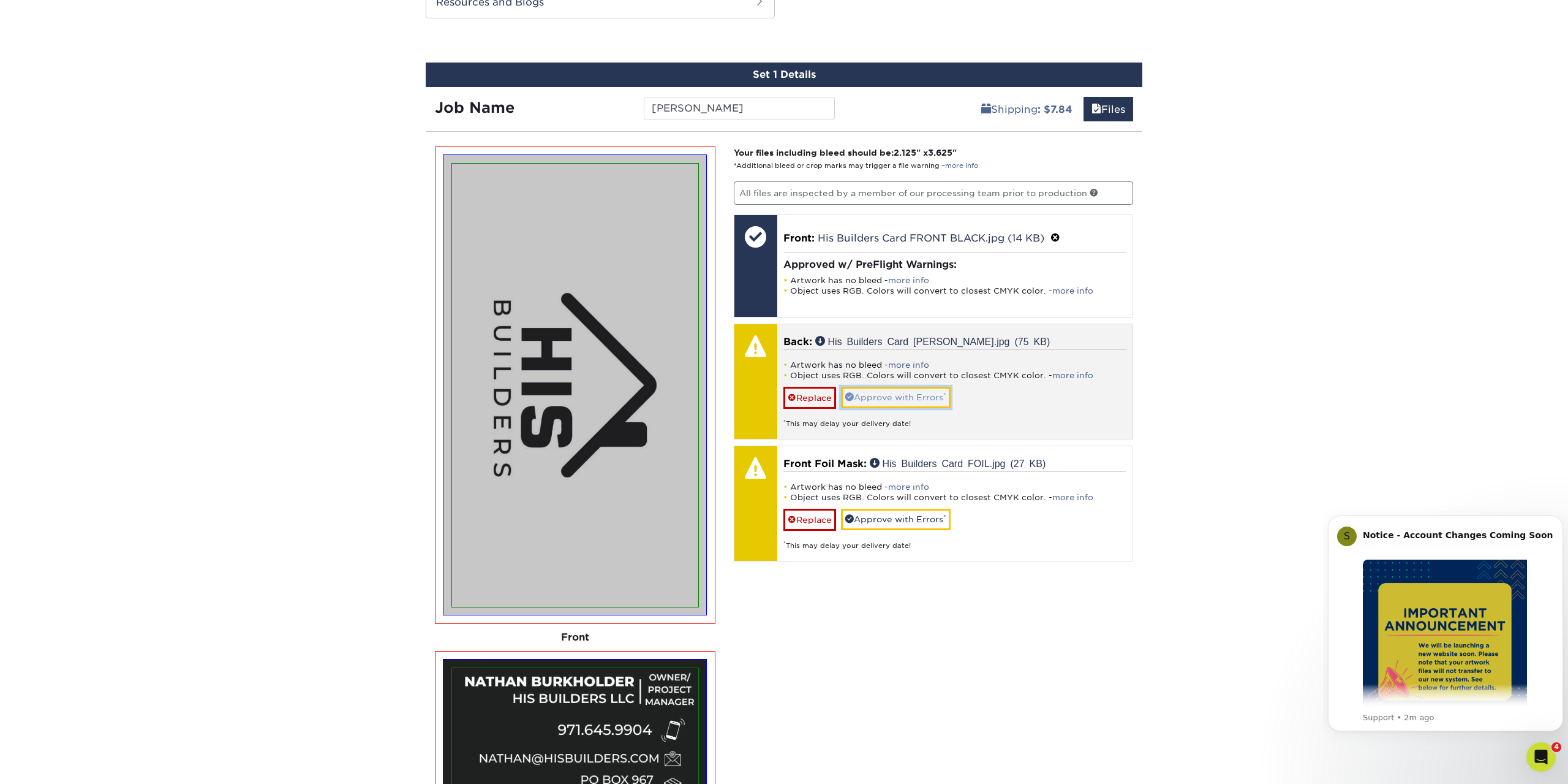
click at [905, 400] on link "Approve with Errors *" at bounding box center [895, 397] width 110 height 21
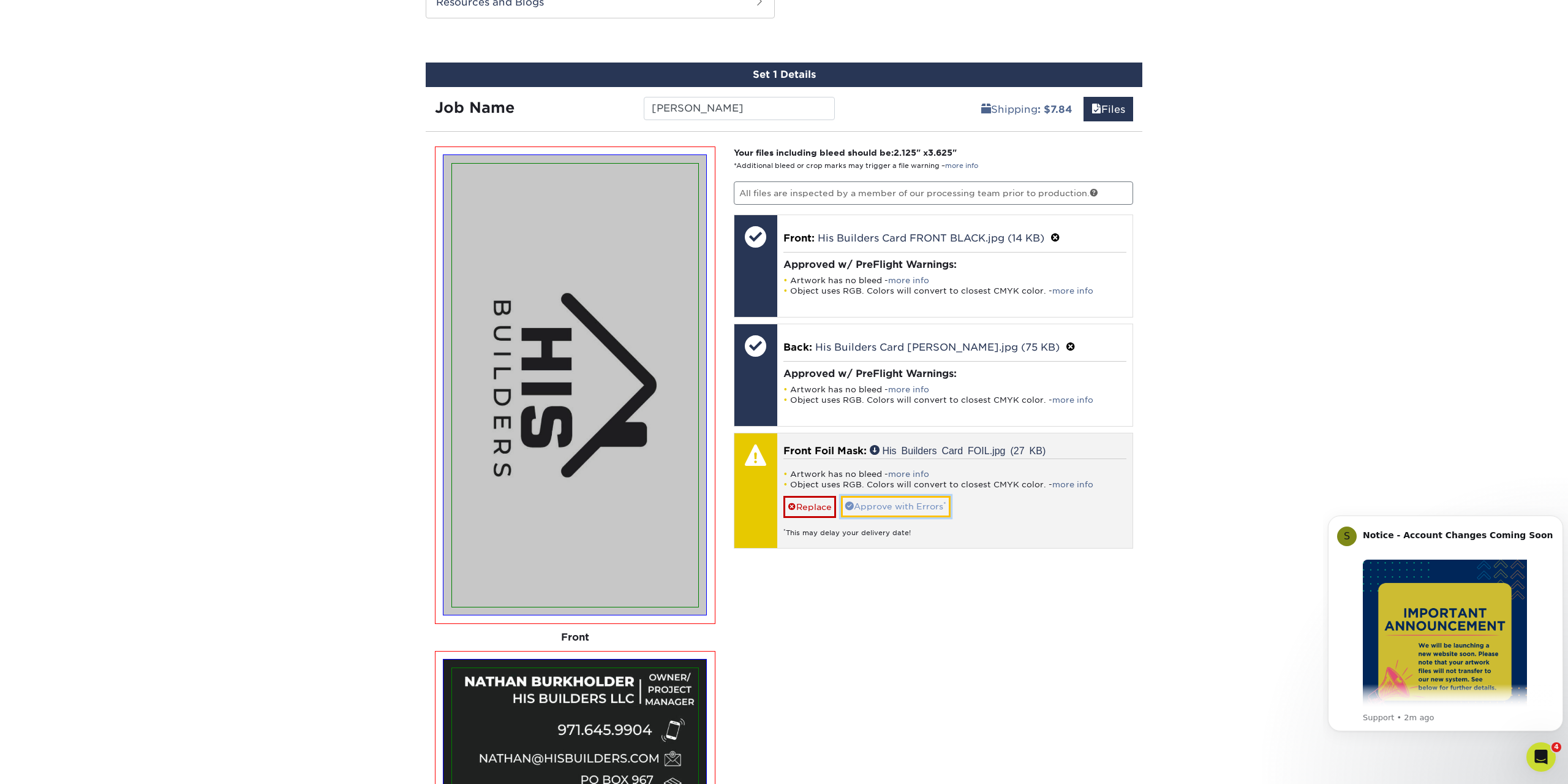
click at [901, 505] on link "Approve with Errors *" at bounding box center [895, 505] width 110 height 21
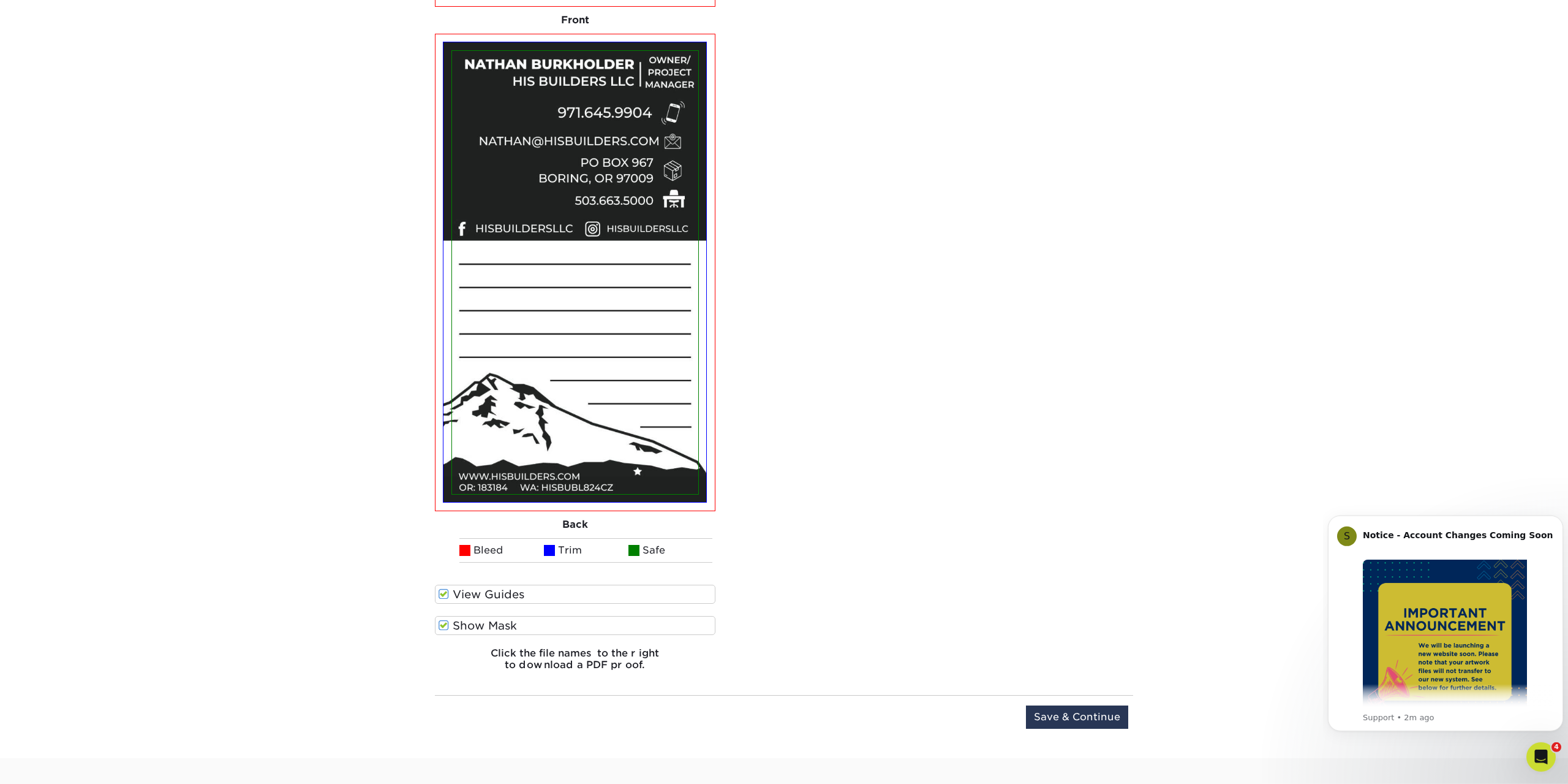
scroll to position [1375, 0]
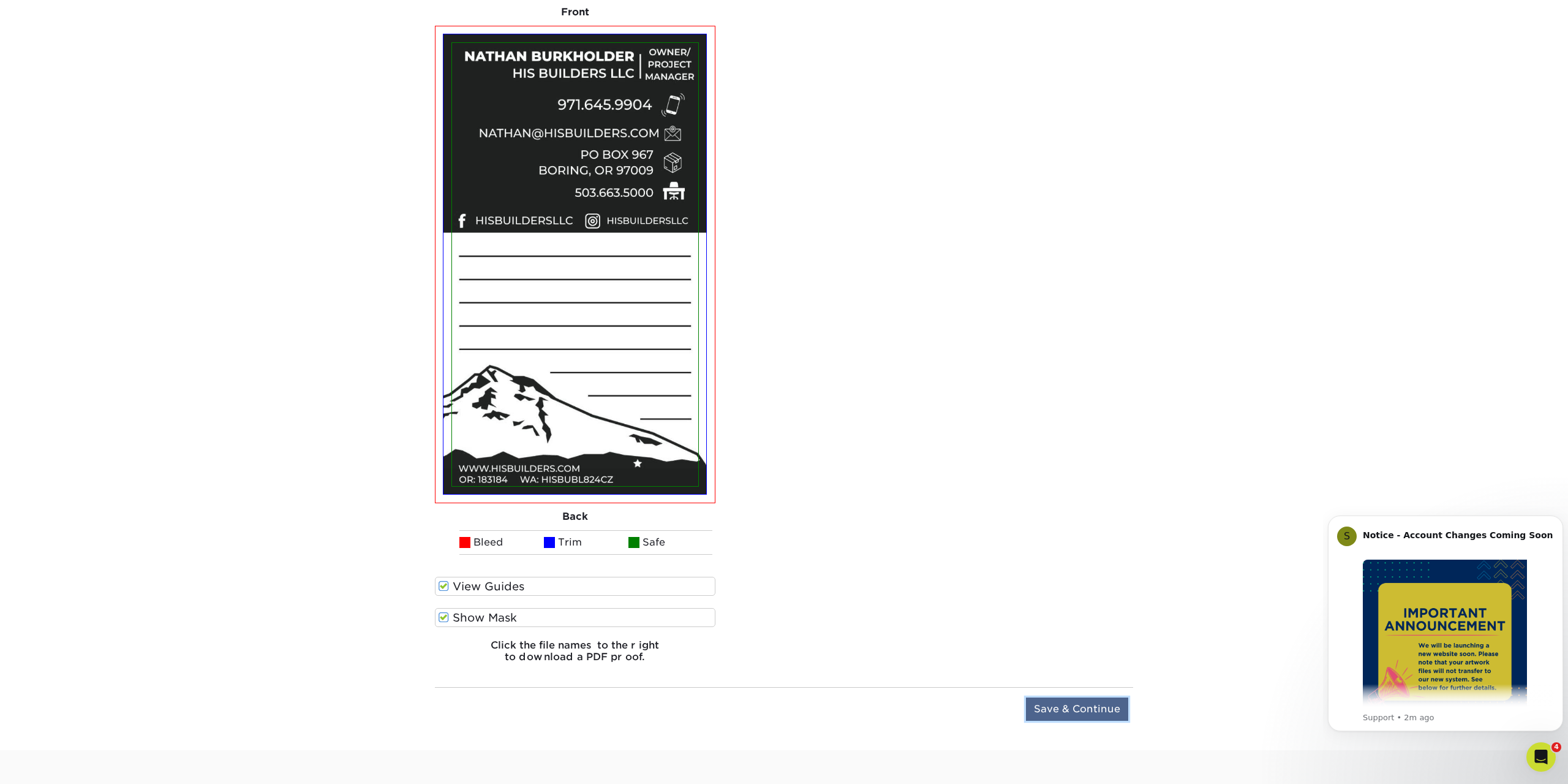
click at [1073, 712] on input "Save & Continue" at bounding box center [1077, 709] width 102 height 24
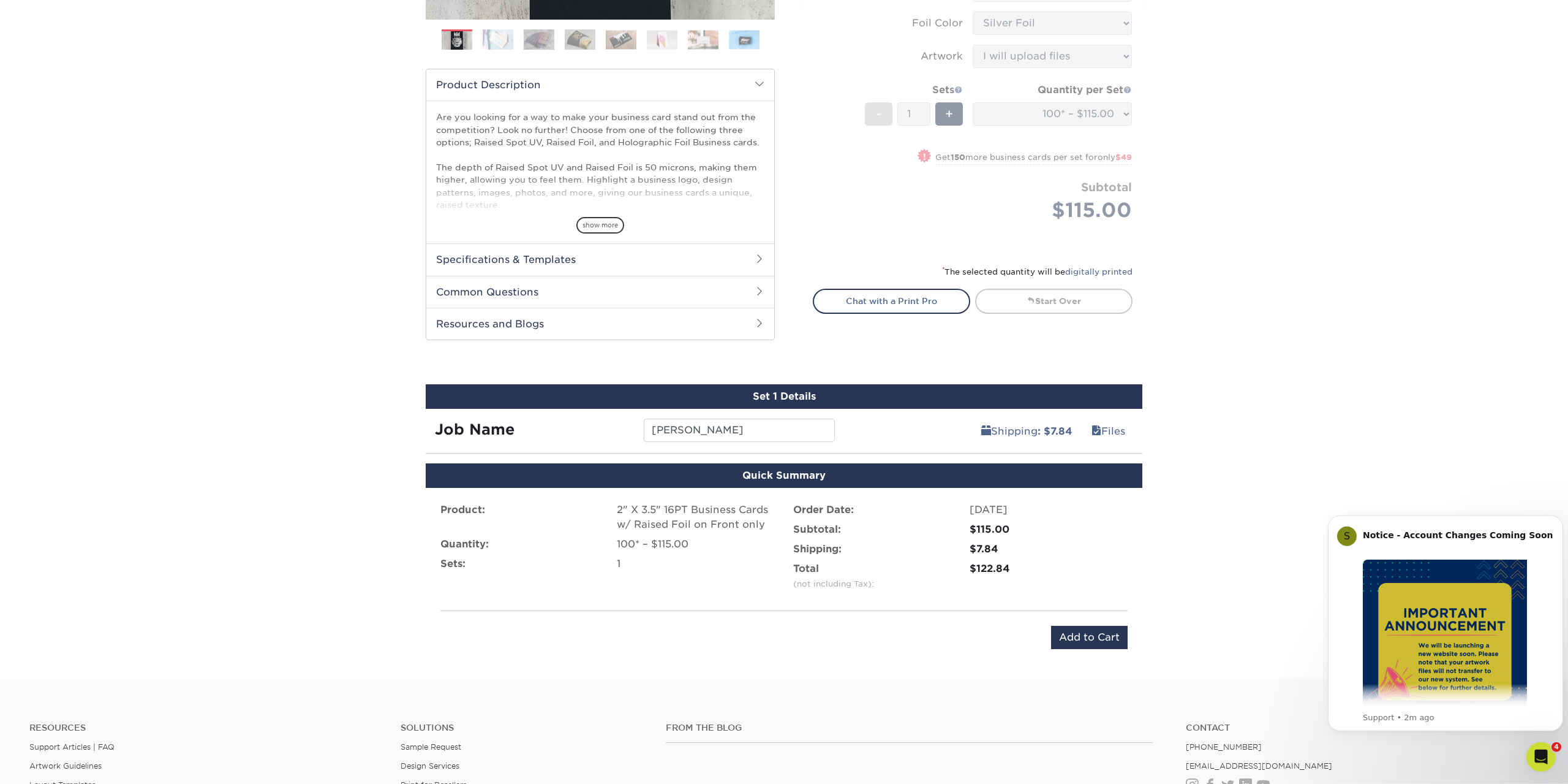
scroll to position [493, 0]
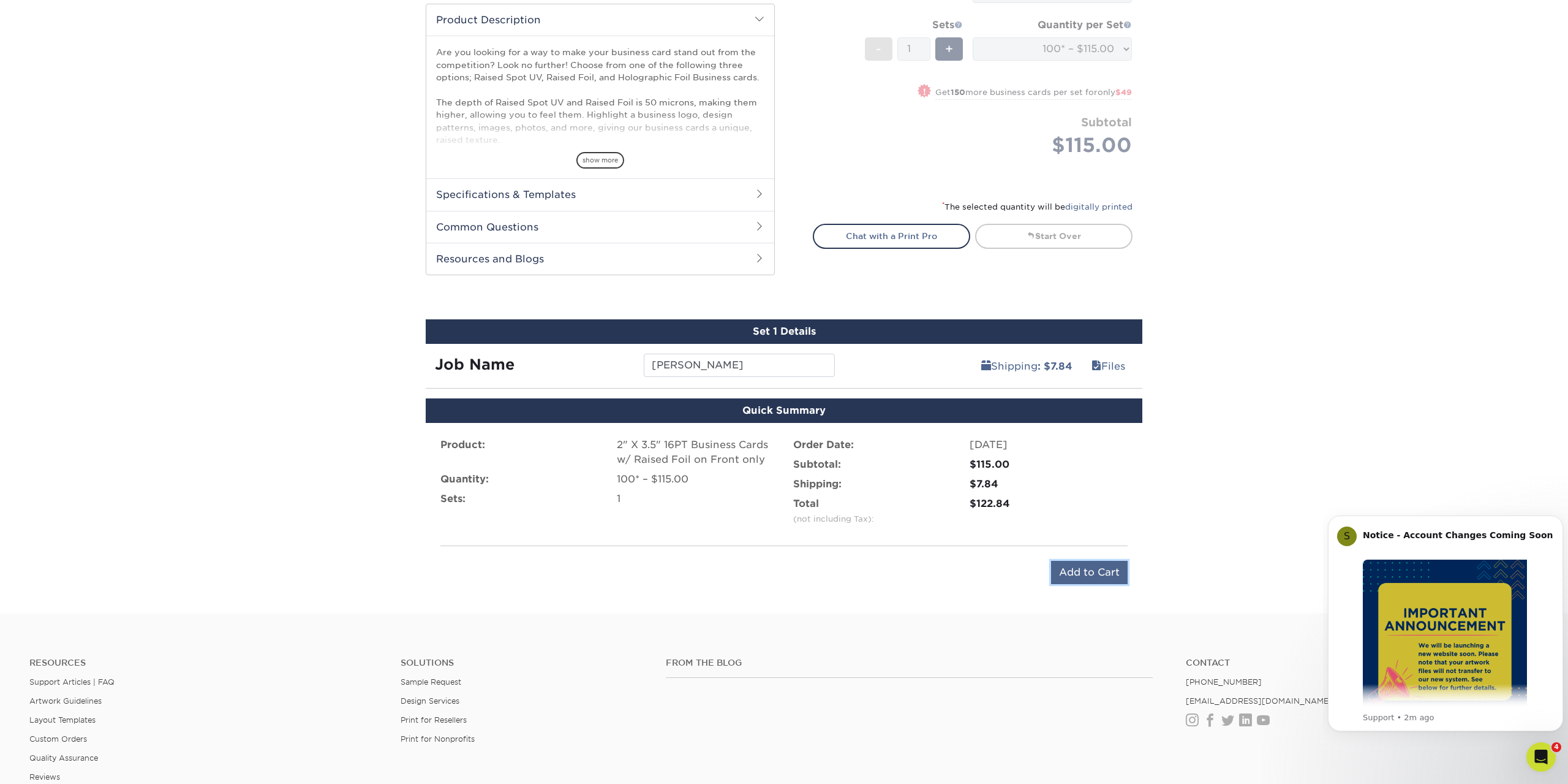
click at [1073, 574] on input "Add to Cart" at bounding box center [1089, 572] width 77 height 24
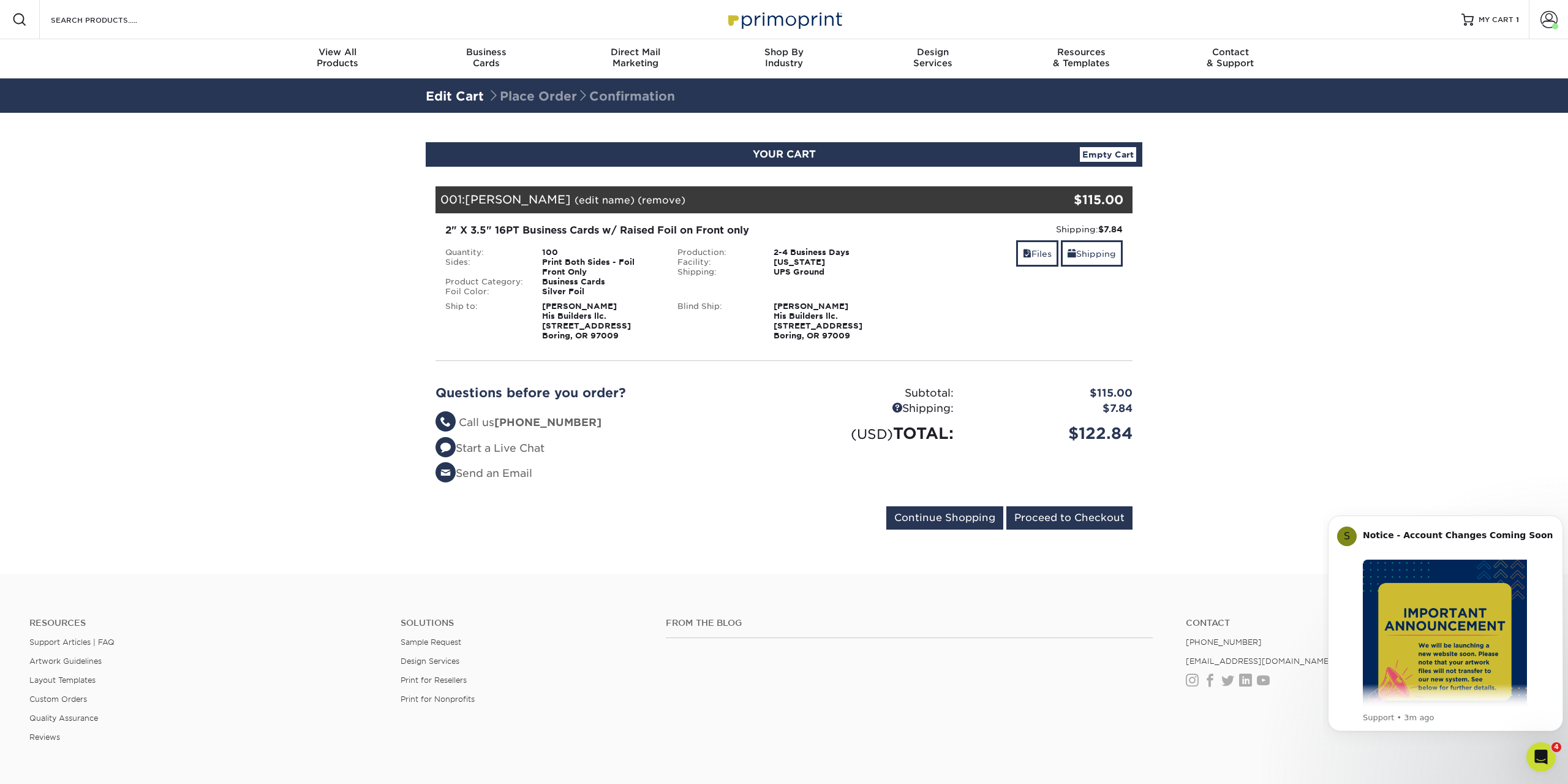
click at [612, 234] on div "2" X 3.5" 16PT Business Cards w/ Raised Foil on Front only" at bounding box center [667, 230] width 445 height 14
click at [315, 444] on section "YOUR CART Empty Cart Your Cart is Empty View Account Active Orders Order Histor…" at bounding box center [784, 343] width 1568 height 461
click at [1545, 21] on span at bounding box center [1549, 19] width 17 height 18
click at [1420, 93] on link "Account Dashboard" at bounding box center [1477, 101] width 154 height 17
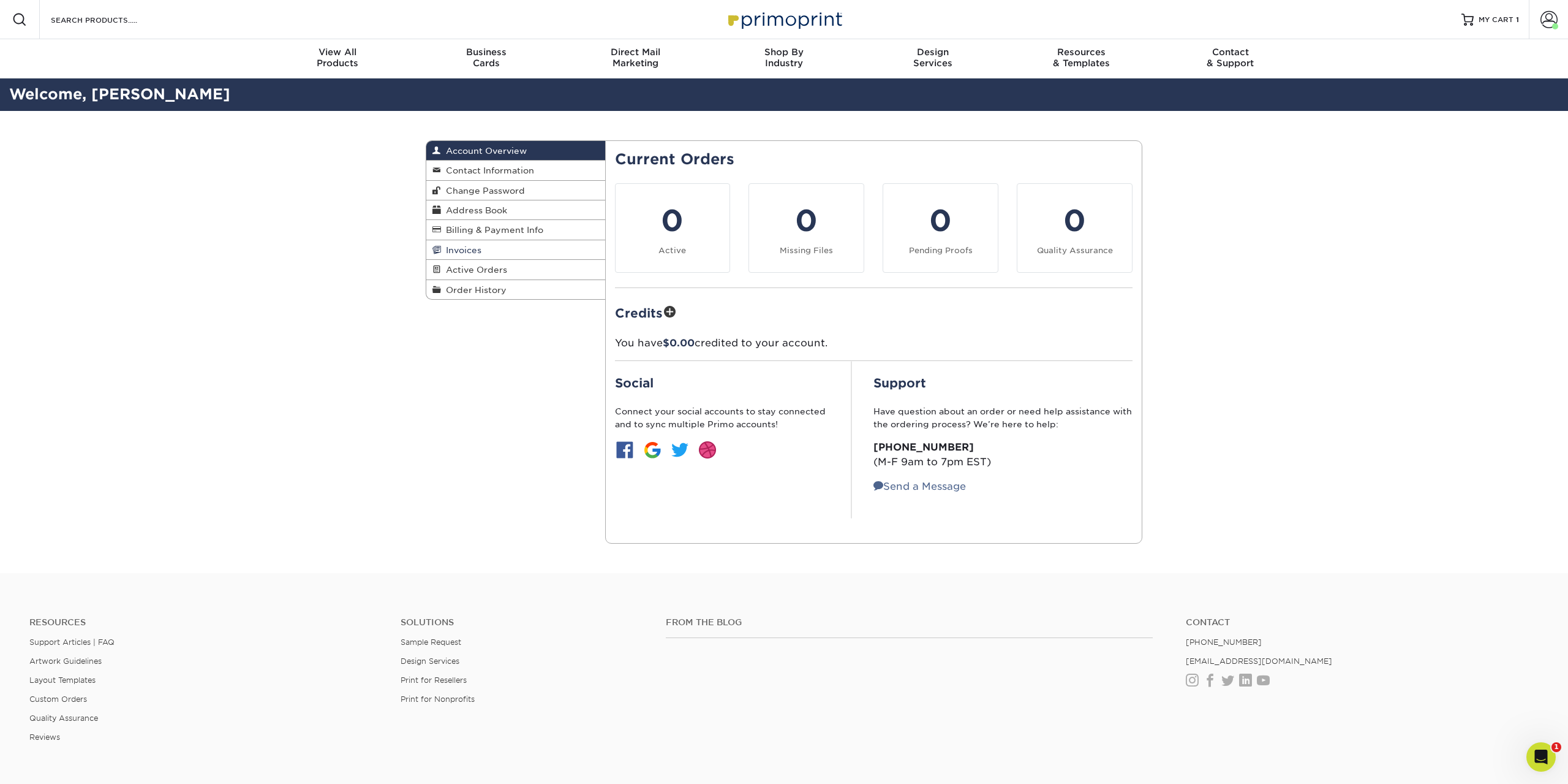
click at [455, 253] on span "Invoices" at bounding box center [461, 250] width 40 height 10
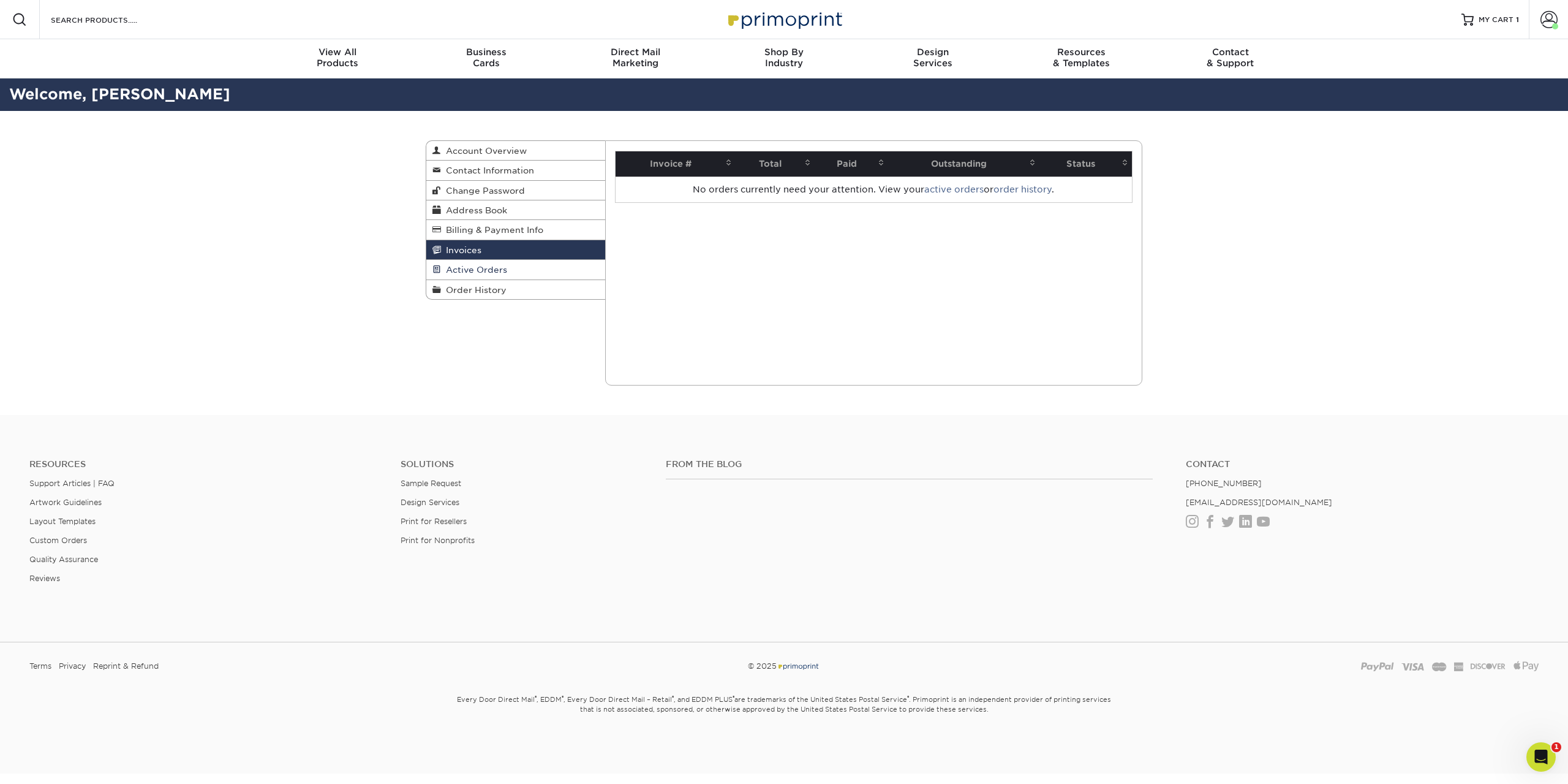
click at [465, 272] on span "Active Orders" at bounding box center [474, 269] width 66 height 10
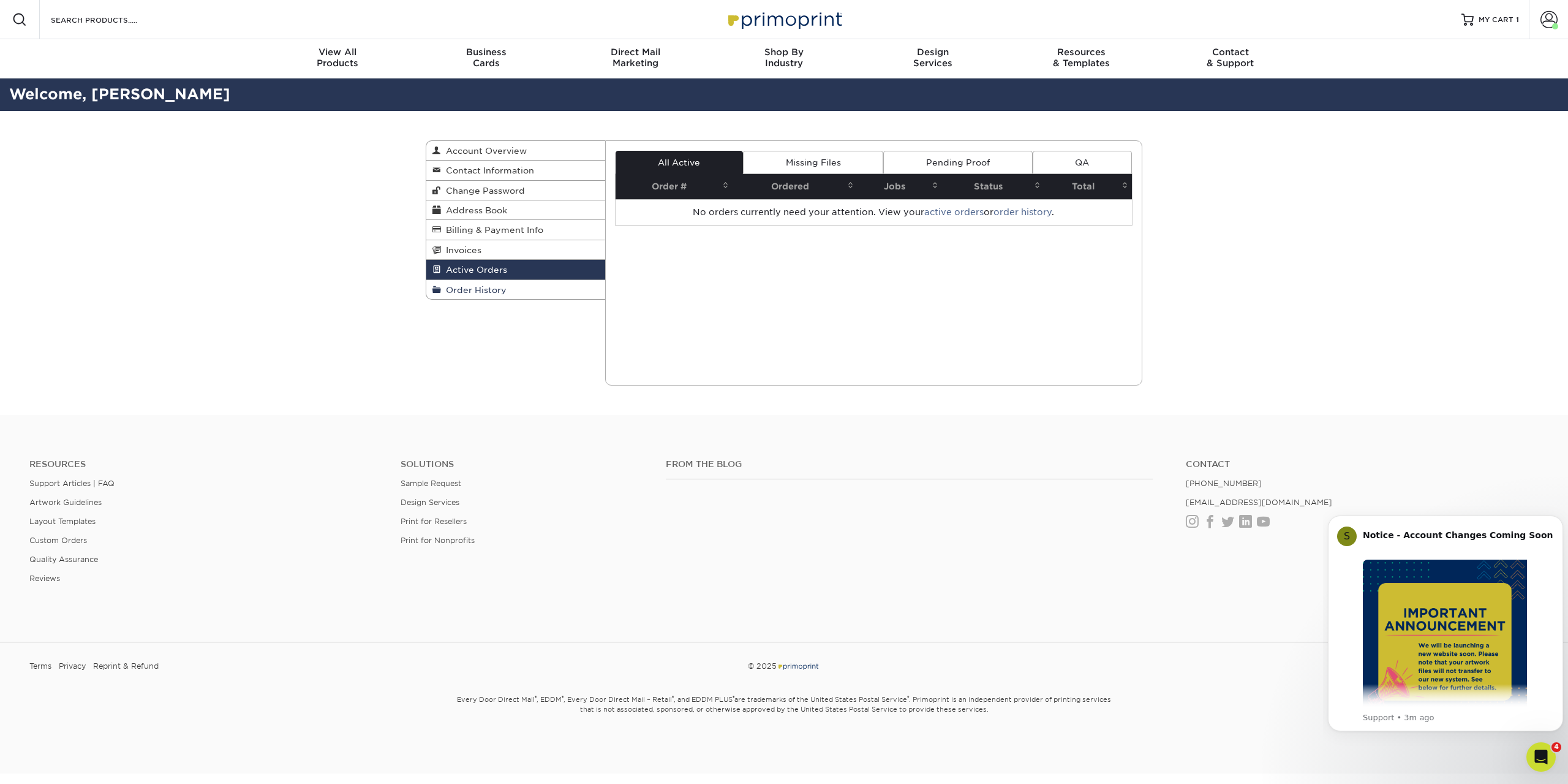
click at [489, 288] on span "Order History" at bounding box center [474, 289] width 65 height 10
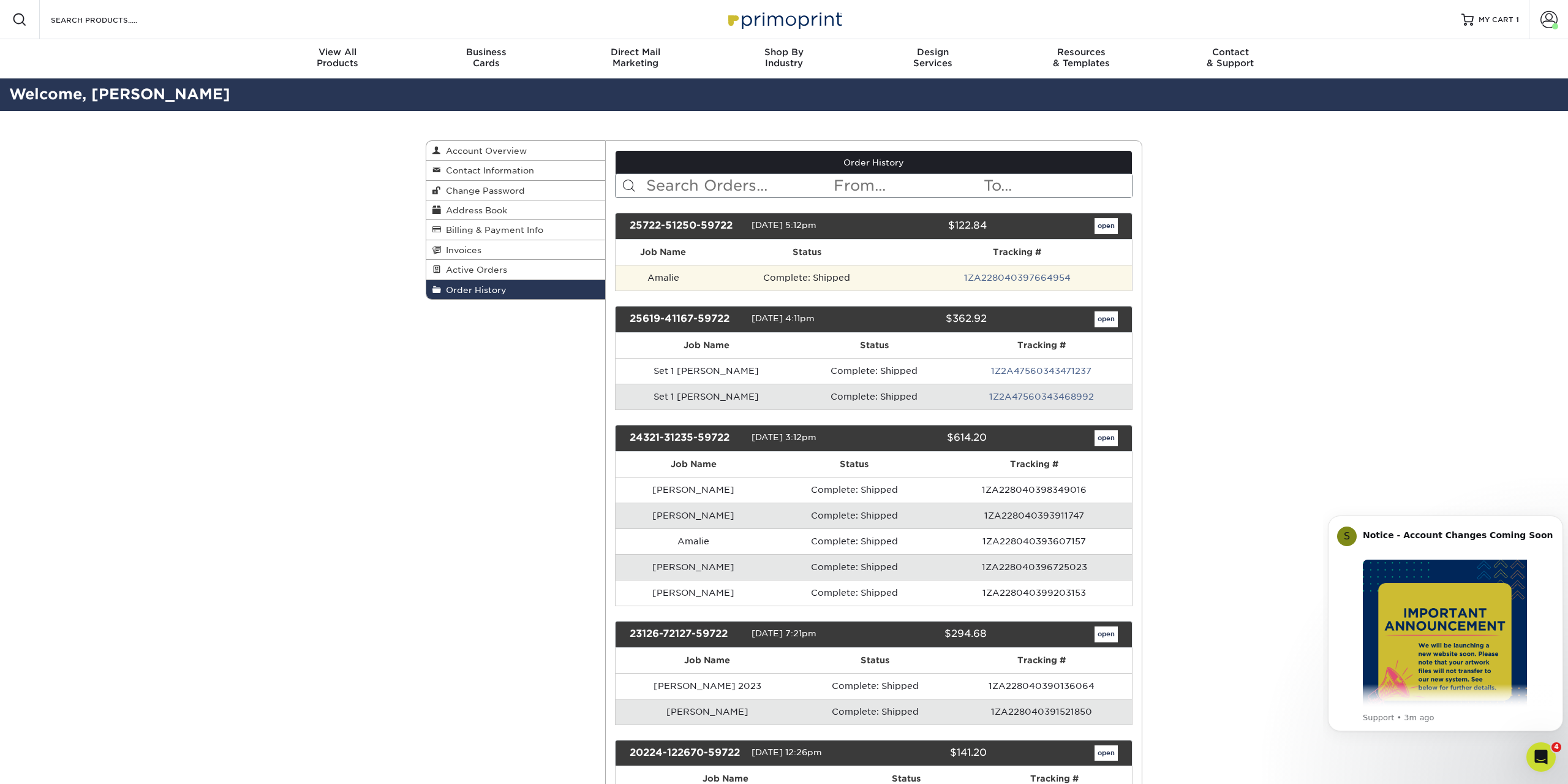
click at [743, 280] on td "Complete: Shipped" at bounding box center [807, 278] width 192 height 26
click at [654, 276] on td "Amalie" at bounding box center [663, 278] width 96 height 26
click at [1109, 225] on link "open" at bounding box center [1106, 226] width 24 height 16
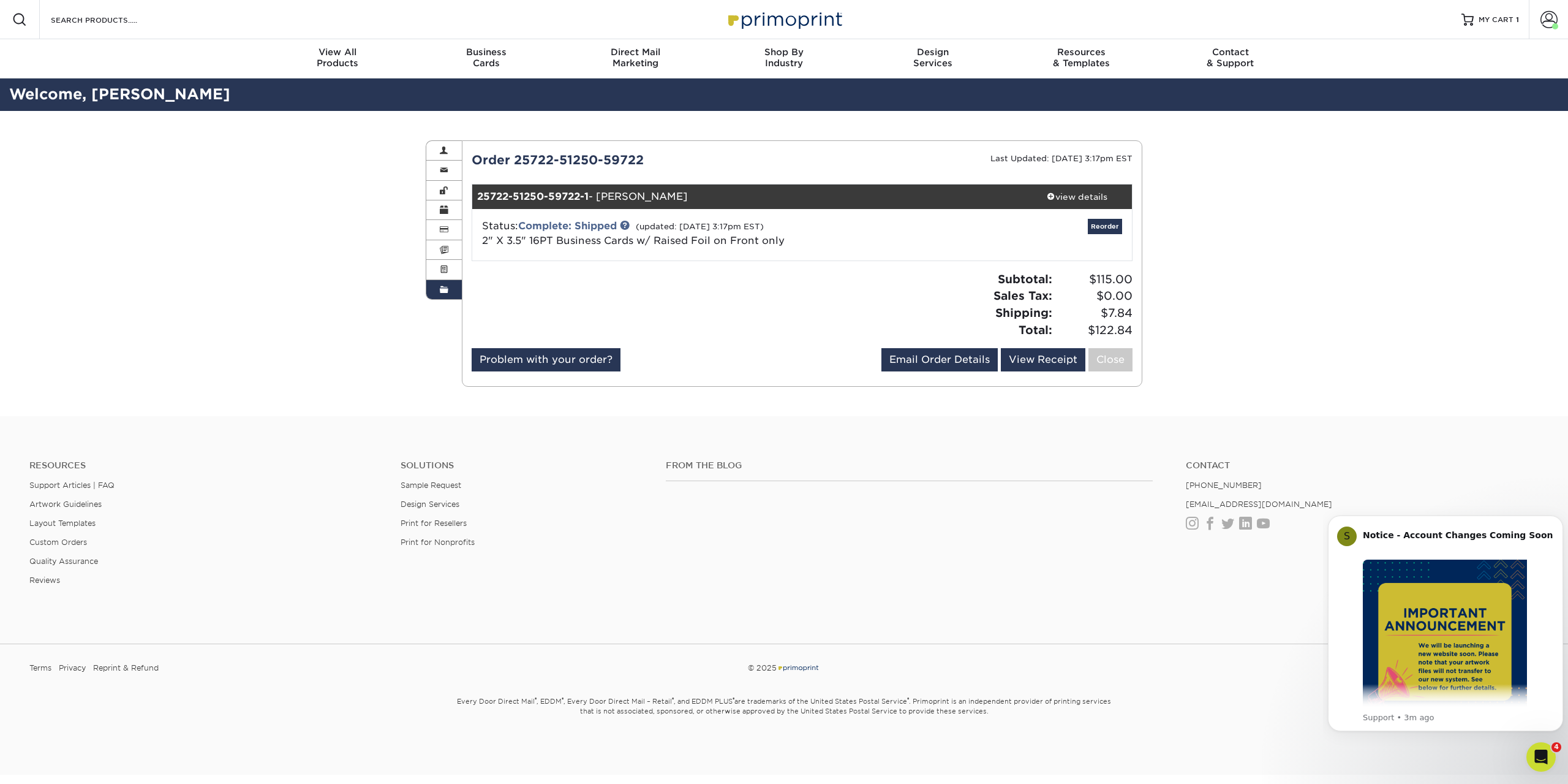
click at [612, 273] on div at bounding box center [632, 309] width 340 height 77
click at [555, 279] on div at bounding box center [632, 309] width 340 height 77
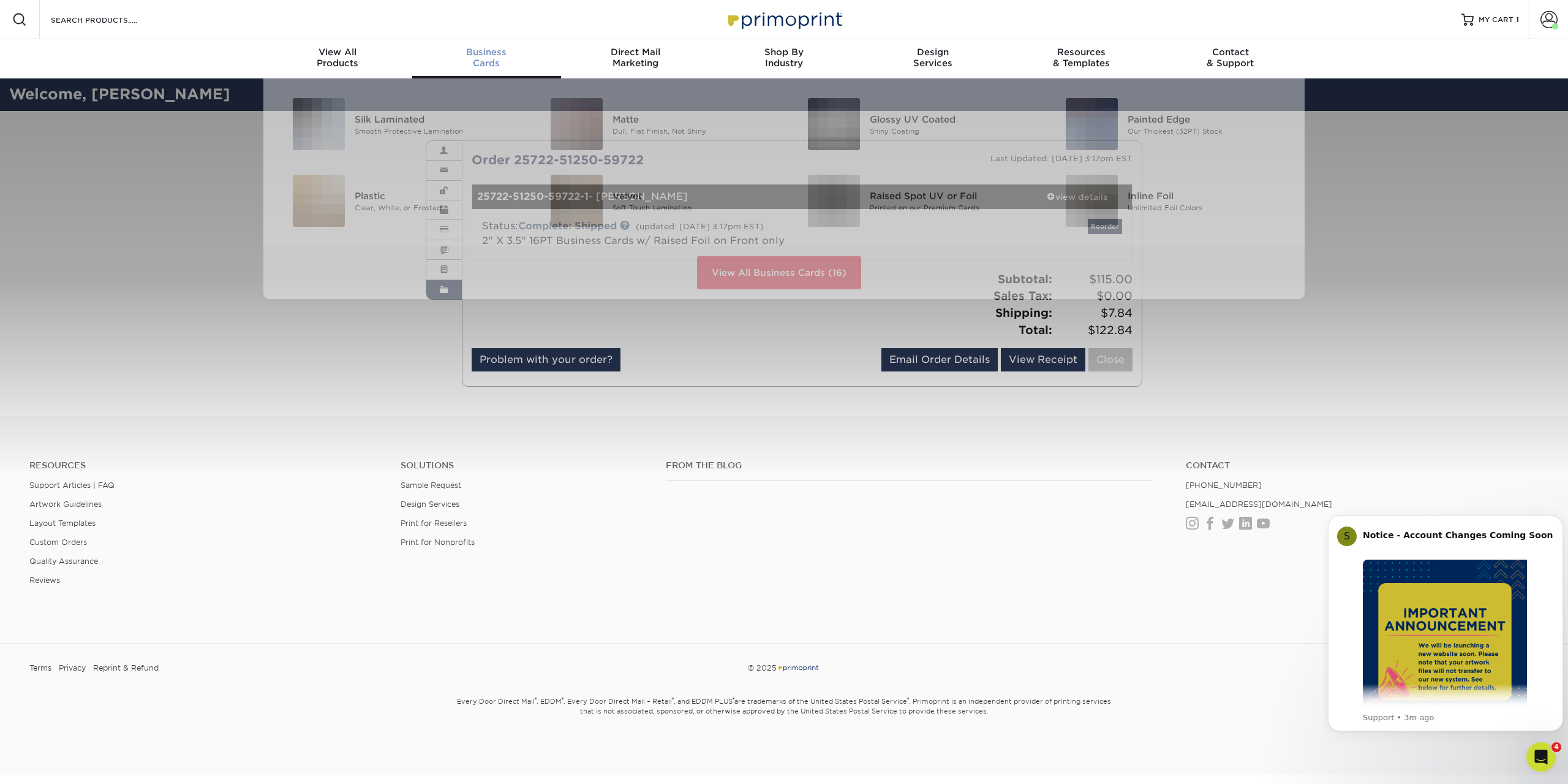
click at [474, 59] on div "Business Cards" at bounding box center [487, 57] width 149 height 22
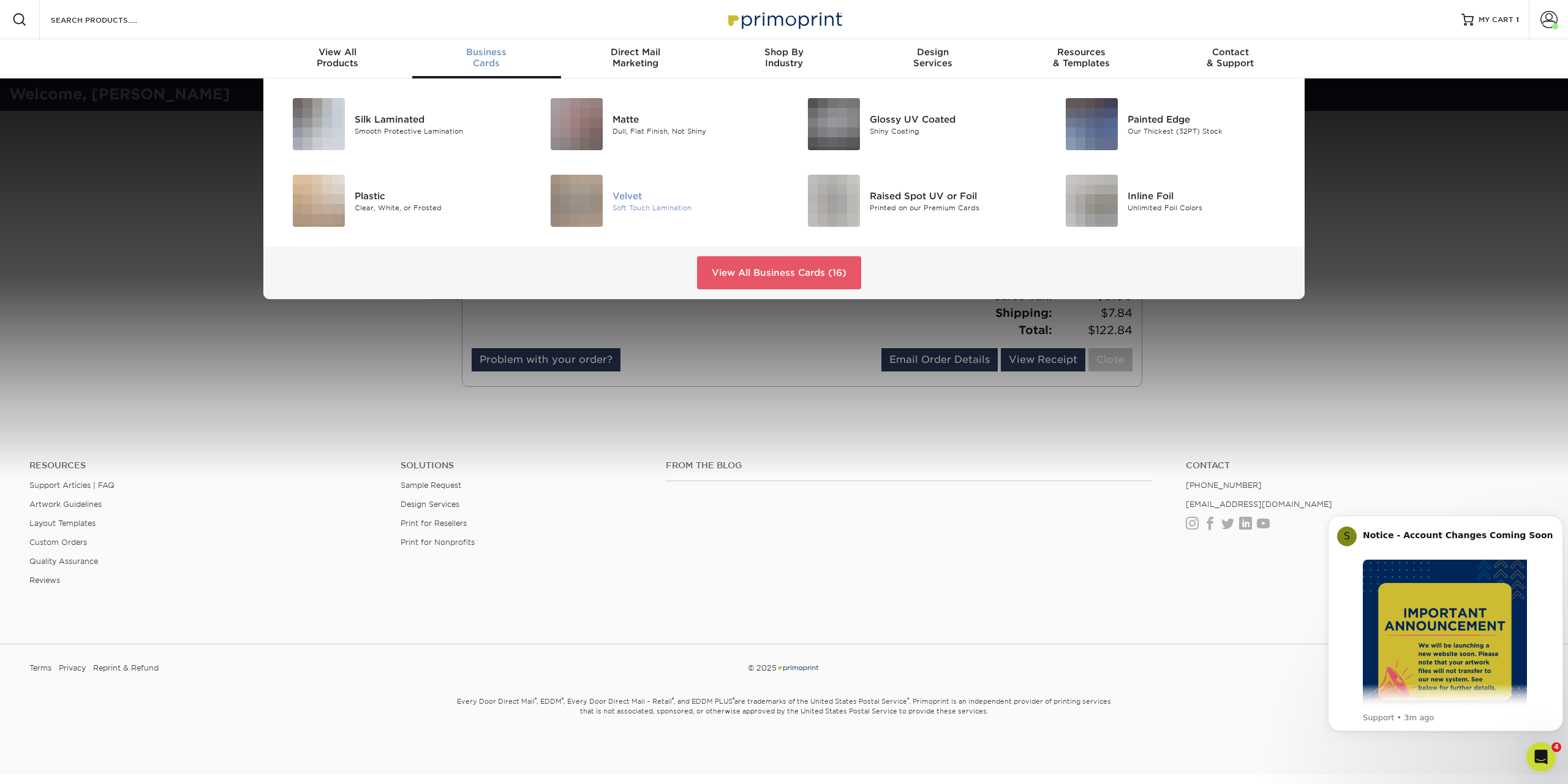
click at [593, 212] on img at bounding box center [577, 200] width 52 height 52
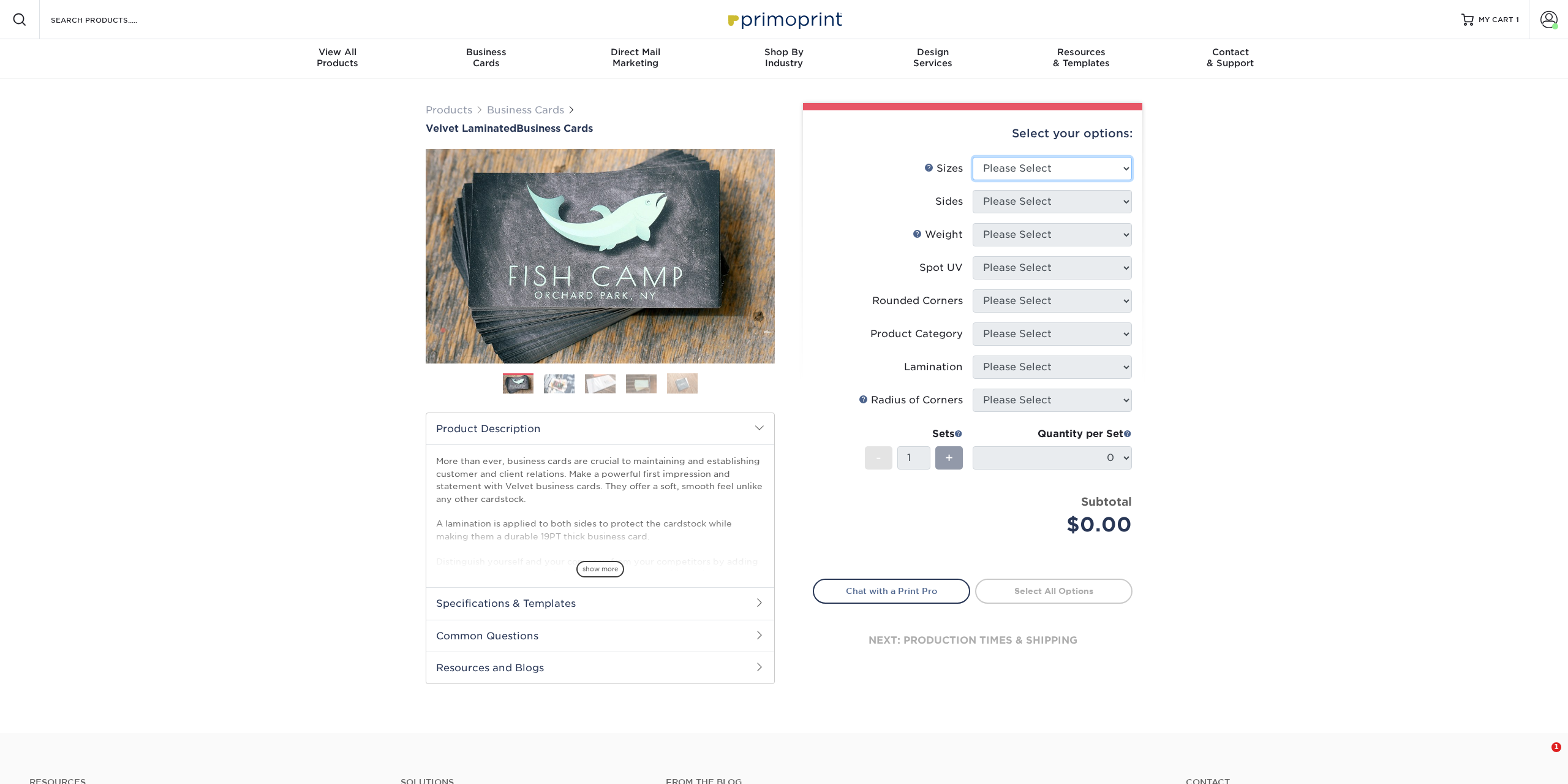
click at [973, 157] on select "Please Select 1.5" x 3.5" - Mini 1.75" x 3.5" - Mini 2" x 2" - Square 2" x 3" -…" at bounding box center [1052, 168] width 159 height 24
select select "2.00x3.50"
click option "2" x 3.5" - Standard" at bounding box center [0, 0] width 0 height 0
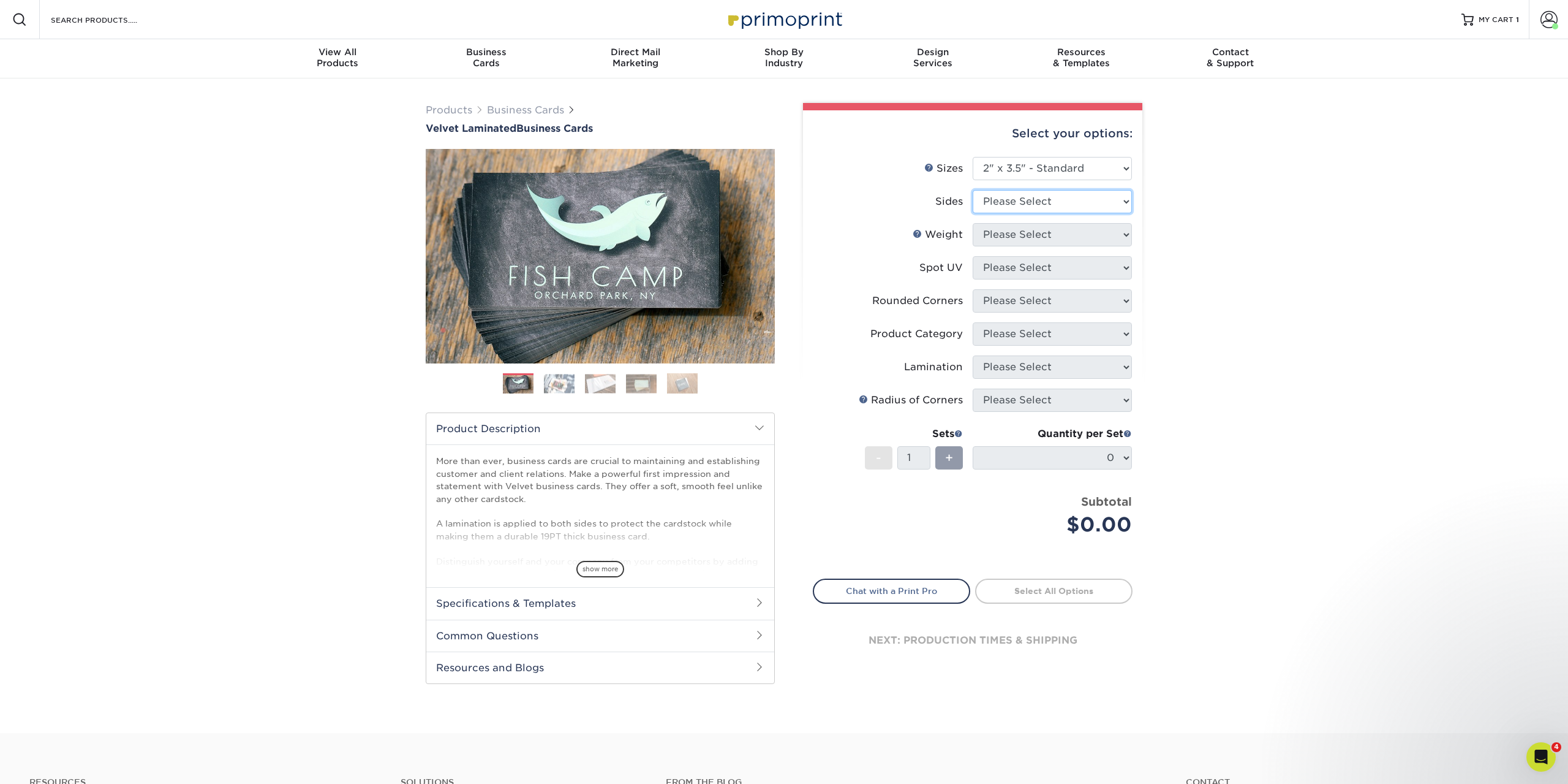
click at [973, 190] on select "Please Select Print Both Sides Print Front Only" at bounding box center [1052, 202] width 159 height 24
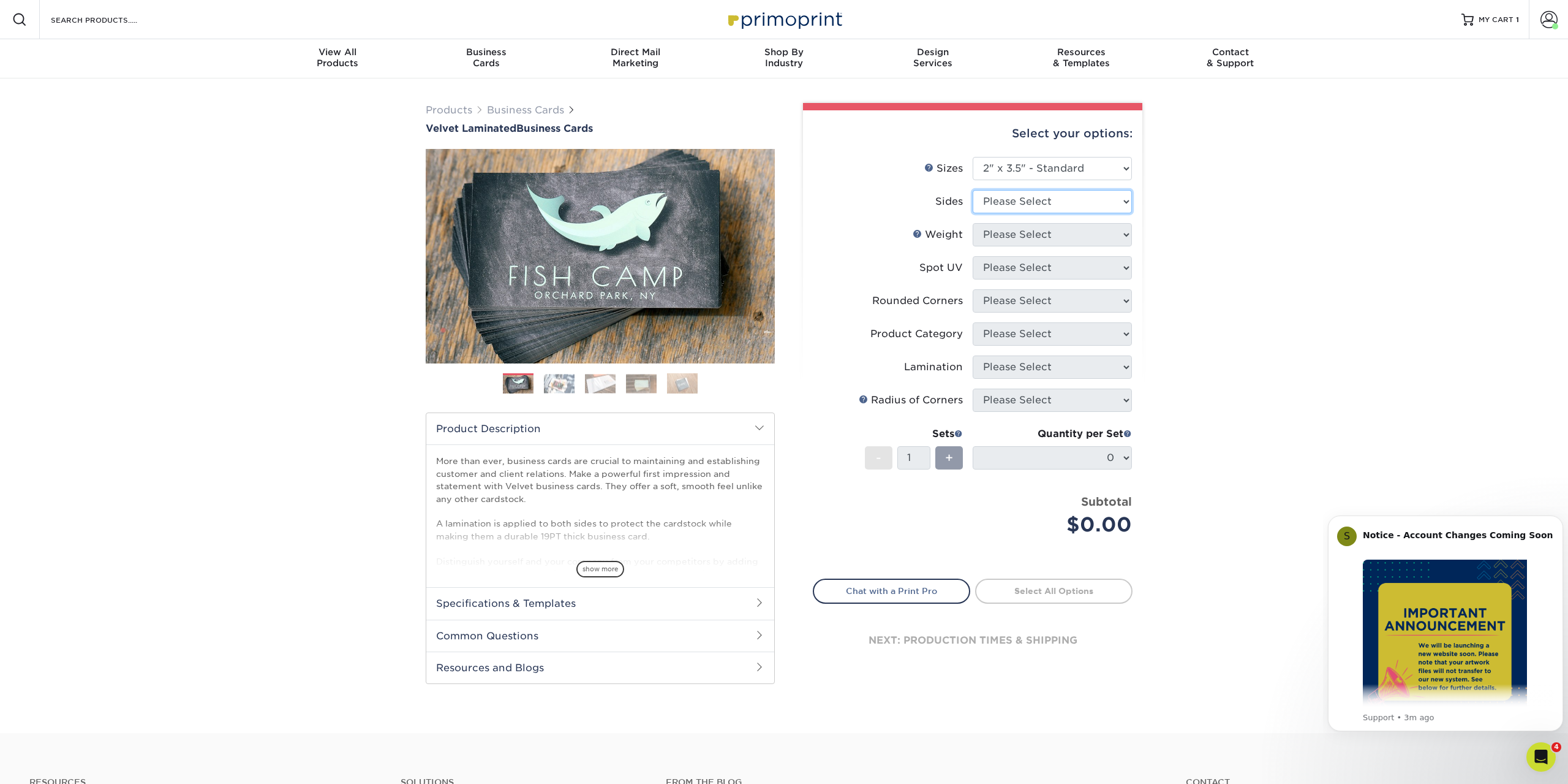
select select "13abbda7-1d64-4f25-8bb2-c179b224825d"
click at [973, 223] on select "Please Select 16PT" at bounding box center [1052, 234] width 159 height 24
select select "16PT"
click at [973, 257] on select "Please Select No Spot UV Front and Back (Both Sides) Front Only Back Only" at bounding box center [1052, 268] width 159 height 24
click at [1197, 317] on div "Products Business Cards Velvet Laminated Business Cards Previous Next" at bounding box center [784, 406] width 1568 height 655
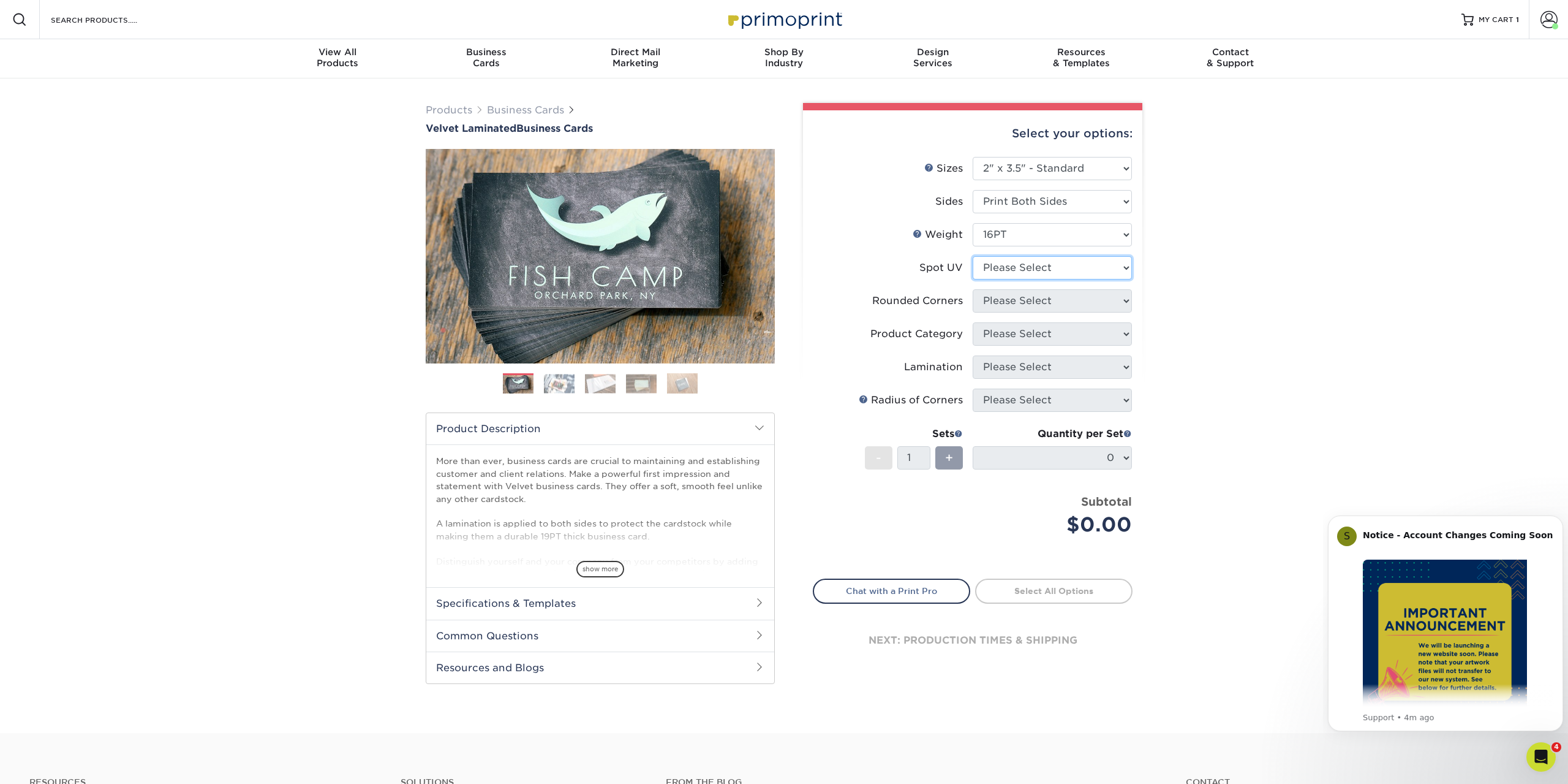
click at [973, 257] on select "Please Select No Spot UV Front and Back (Both Sides) Front Only Back Only" at bounding box center [1052, 268] width 159 height 24
select select "1"
click at [973, 289] on select "Please Select Yes - Round 2 Corners Yes - Round 4 Corners No" at bounding box center [1052, 301] width 159 height 24
select select "0"
click option "No" at bounding box center [0, 0] width 0 height 0
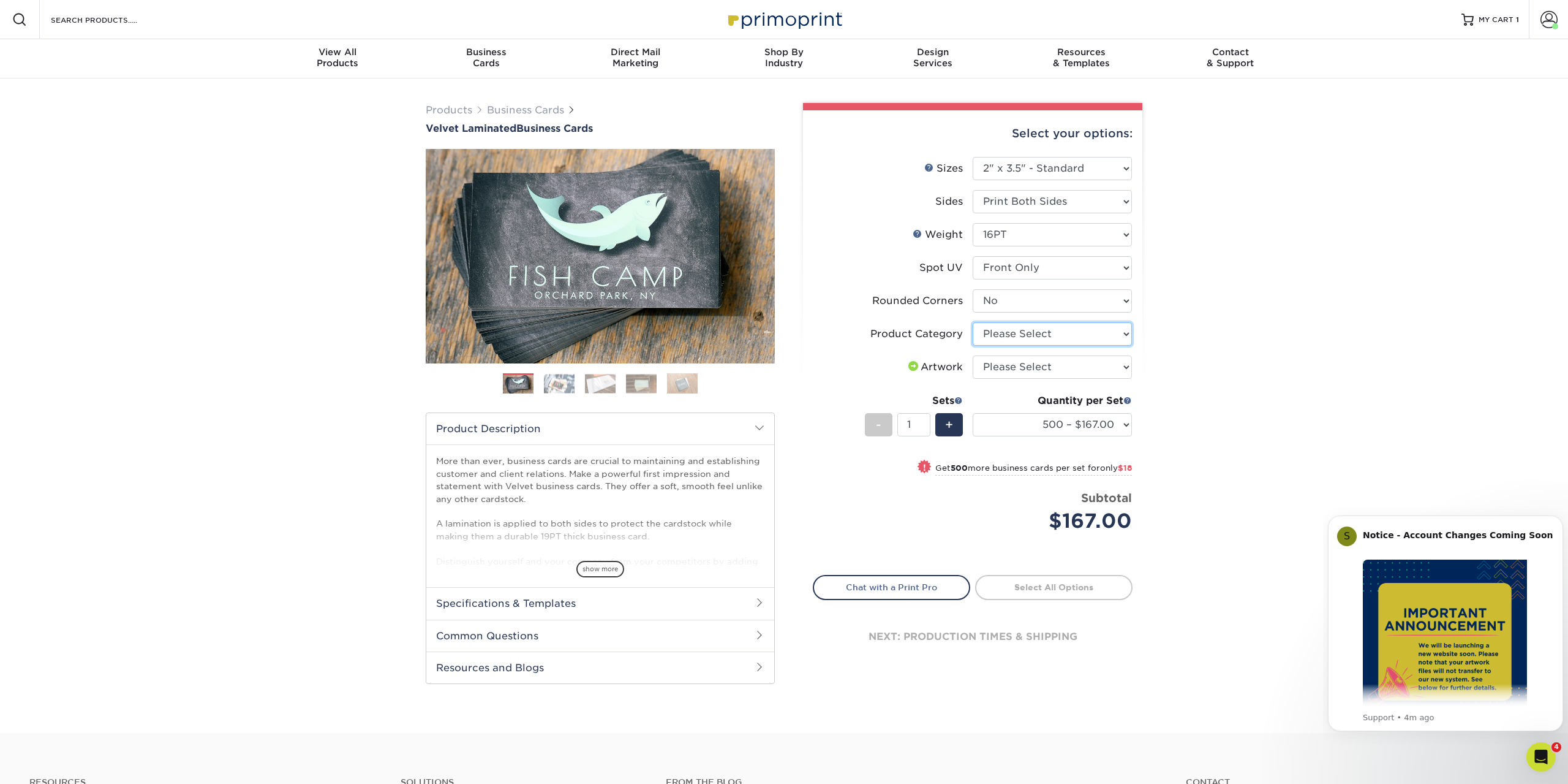
click at [973, 323] on select "Please Select Business Cards" at bounding box center [1052, 334] width 159 height 24
select select "3b5148f1-0588-4f88-a218-97bcfdce65c1"
click option "Business Cards" at bounding box center [0, 0] width 0 height 0
click at [1267, 269] on div "Products Business Cards Velvet Laminated Business Cards Previous Next" at bounding box center [784, 406] width 1568 height 655
click at [1499, 20] on span "MY CART" at bounding box center [1496, 20] width 35 height 11
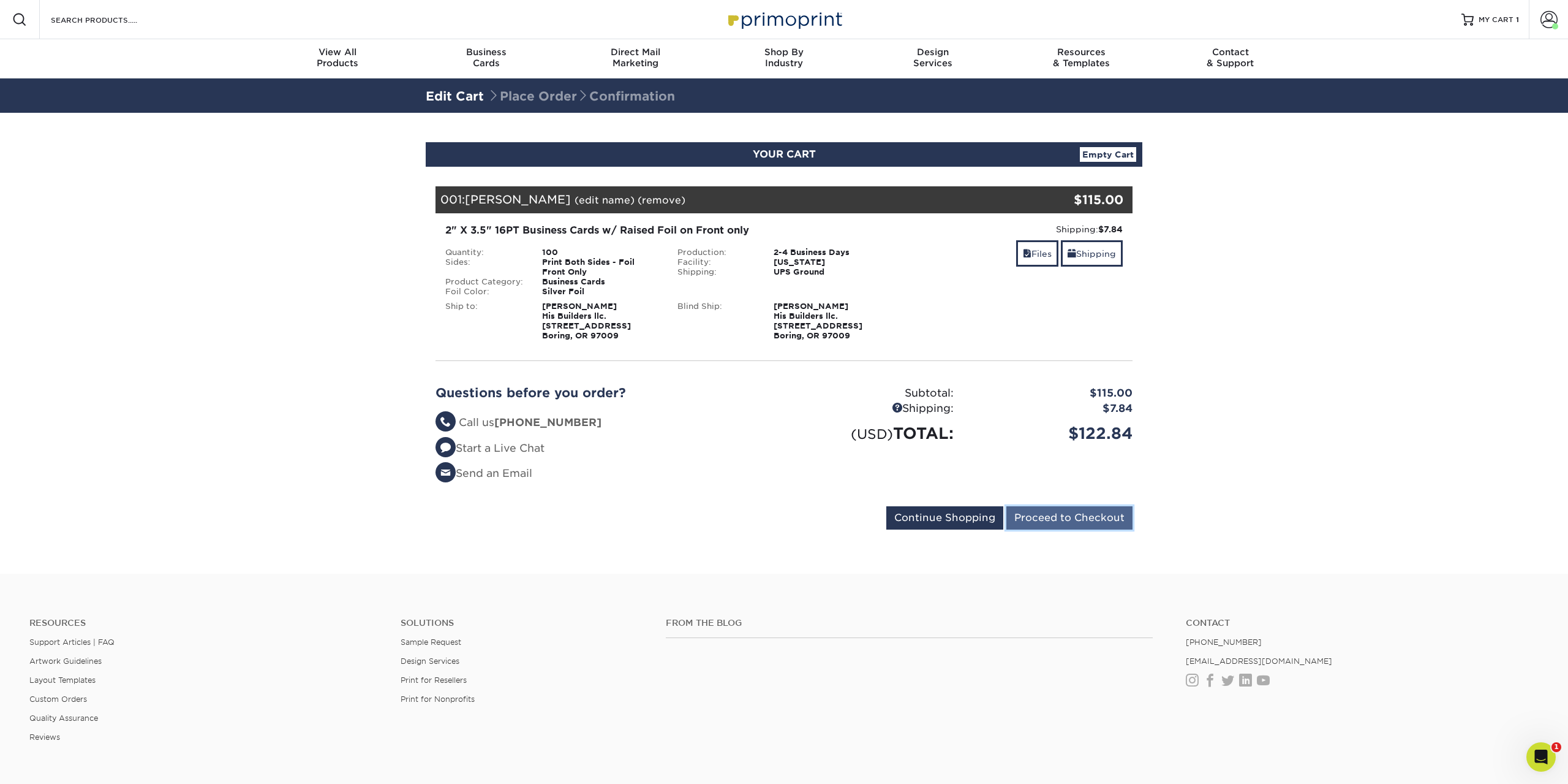
click at [1099, 526] on input "Proceed to Checkout" at bounding box center [1070, 518] width 126 height 24
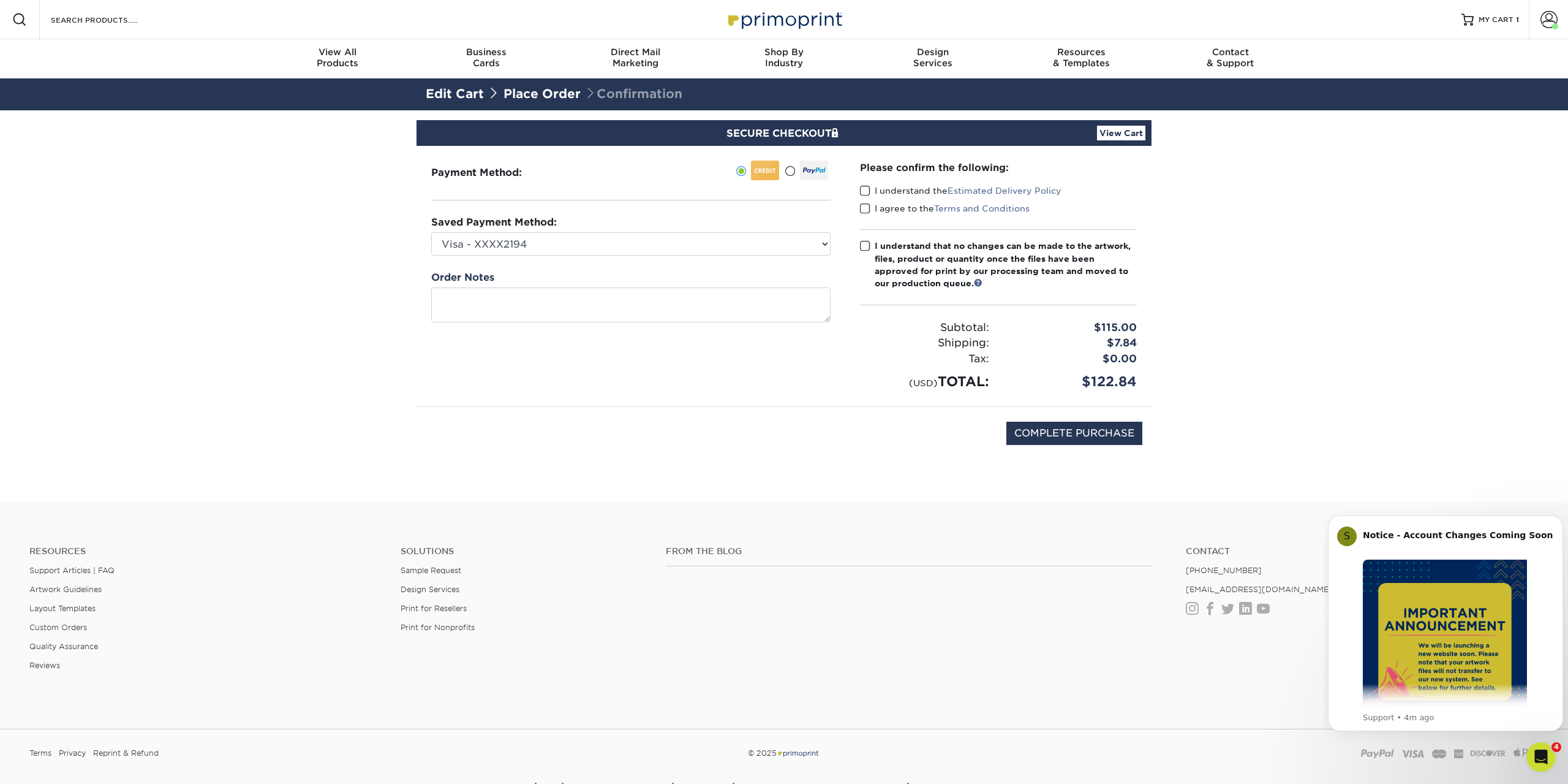
click at [864, 192] on span at bounding box center [865, 190] width 11 height 11
click at [0, 0] on input "I understand the Estimated Delivery Policy" at bounding box center [0, 0] width 0 height 0
click at [862, 209] on span at bounding box center [865, 209] width 11 height 11
click at [0, 0] on input "I agree to the Terms and Conditions" at bounding box center [0, 0] width 0 height 0
click at [864, 247] on span at bounding box center [865, 246] width 11 height 11
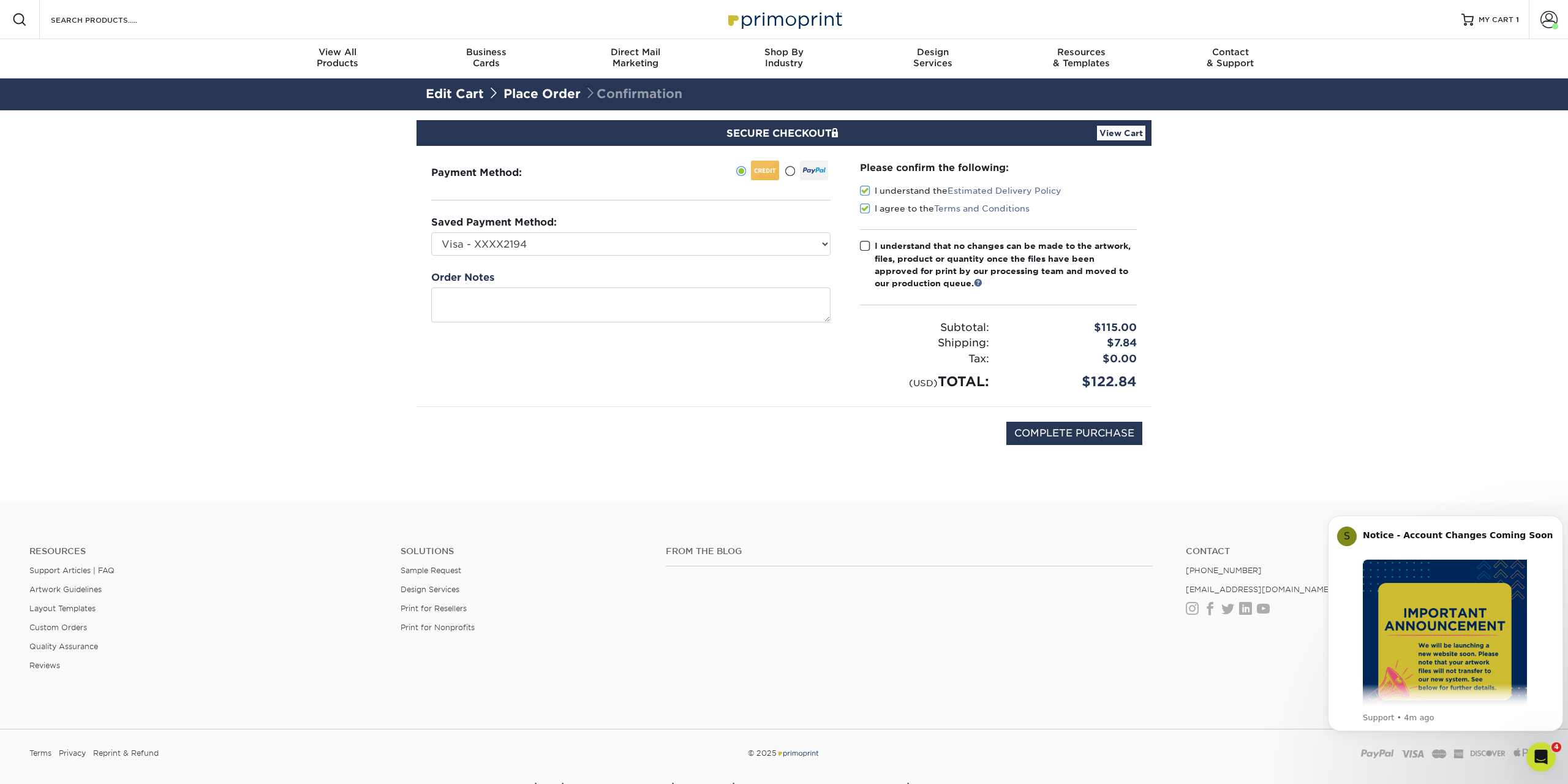
click at [0, 0] on input "I understand that no changes can be made to the artwork, files, product or quan…" at bounding box center [0, 0] width 0 height 0
click at [1067, 430] on input "COMPLETE PURCHASE" at bounding box center [1074, 433] width 136 height 24
type input "PROCESSING, PLEASE WAIT..."
